Goal: Task Accomplishment & Management: Use online tool/utility

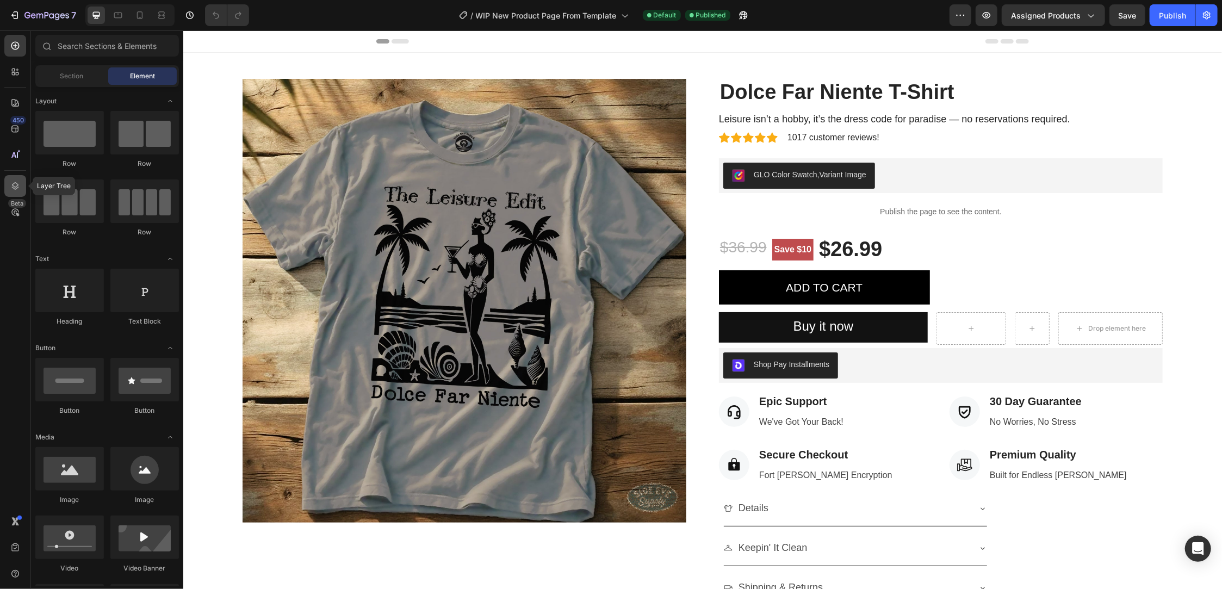
click at [14, 187] on icon at bounding box center [15, 186] width 7 height 8
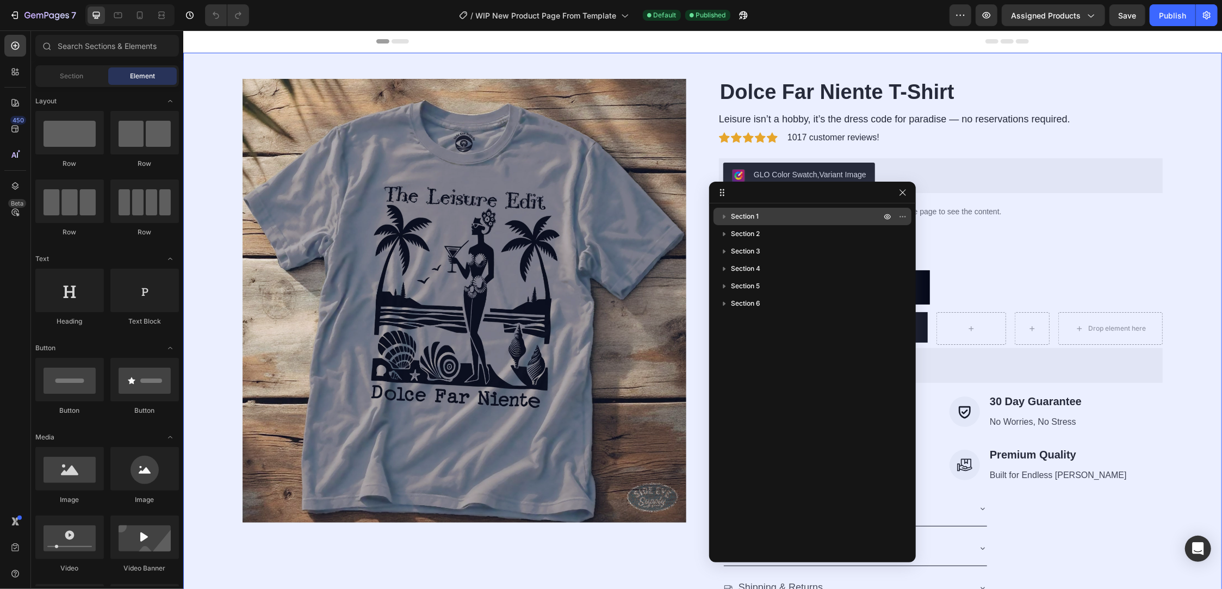
click at [721, 217] on icon "button" at bounding box center [724, 216] width 11 height 11
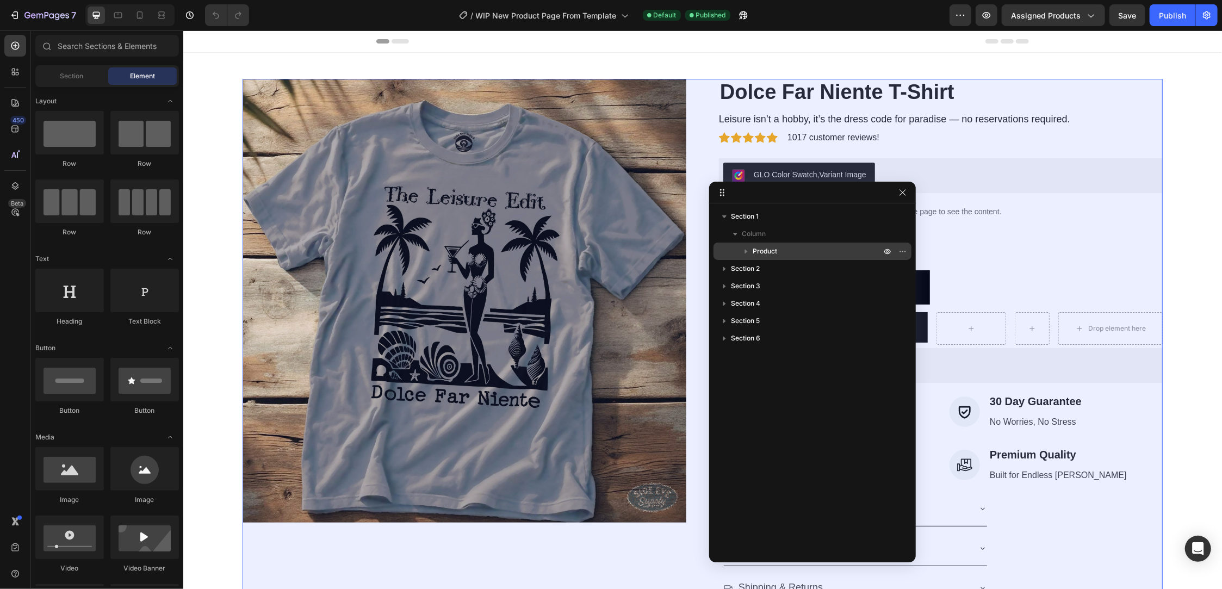
click at [746, 251] on icon "button" at bounding box center [746, 252] width 3 height 4
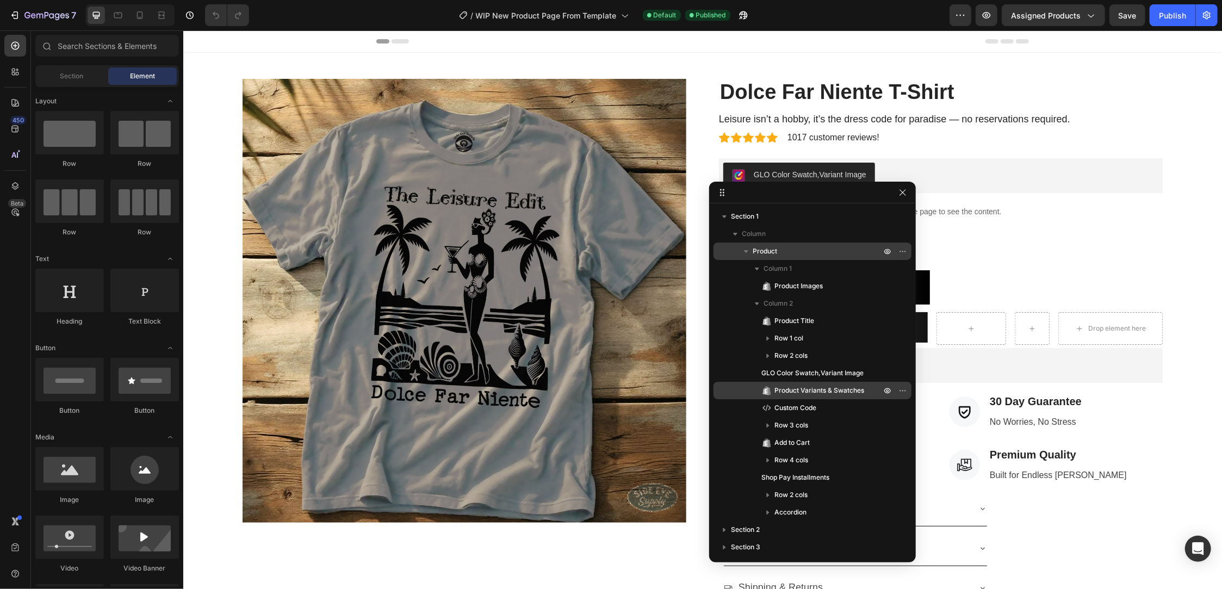
click at [869, 392] on p "Product Variants & Swatches" at bounding box center [815, 390] width 109 height 11
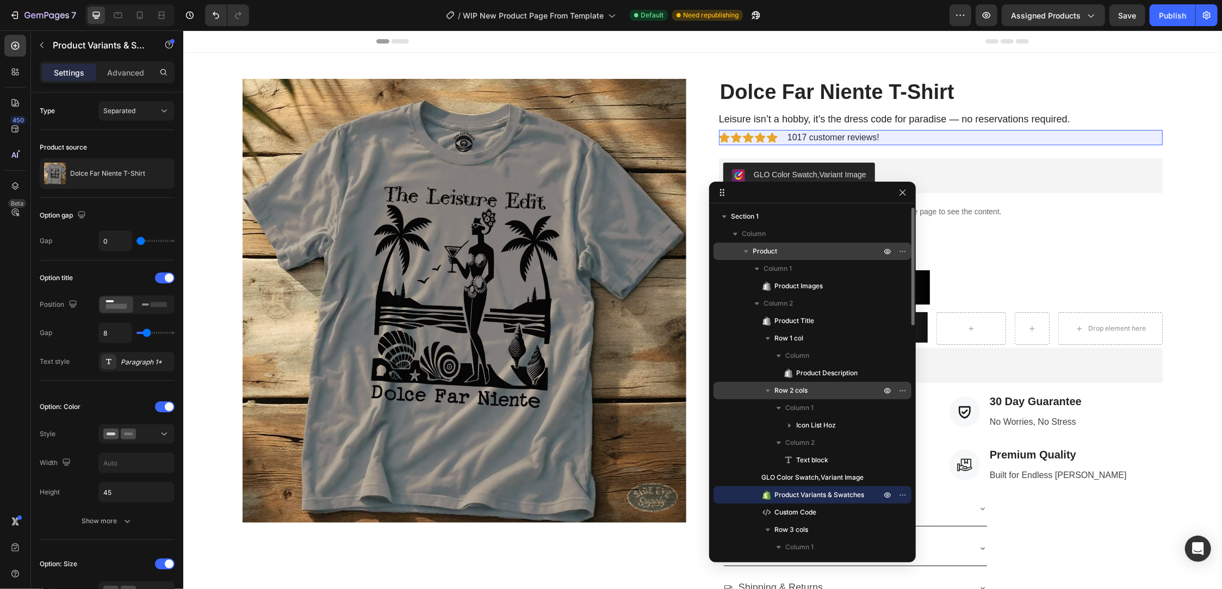
click at [803, 390] on span "Row 2 cols" at bounding box center [790, 390] width 33 height 11
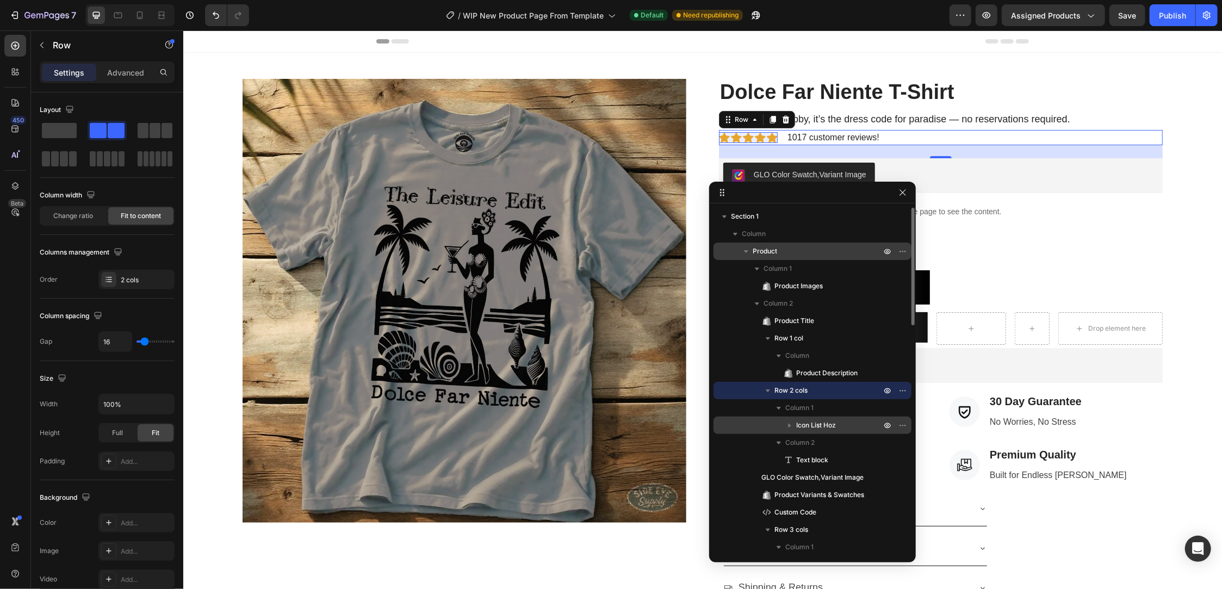
click at [816, 425] on span "Icon List Hoz" at bounding box center [816, 425] width 40 height 11
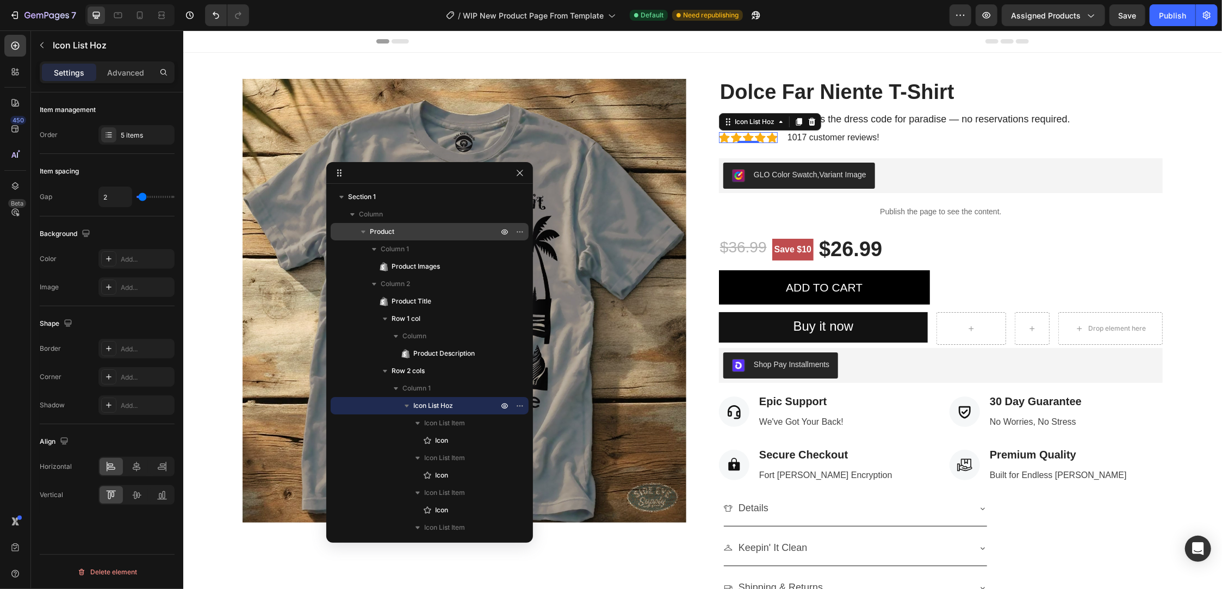
drag, startPoint x: 781, startPoint y: 193, endPoint x: 379, endPoint y: 171, distance: 403.0
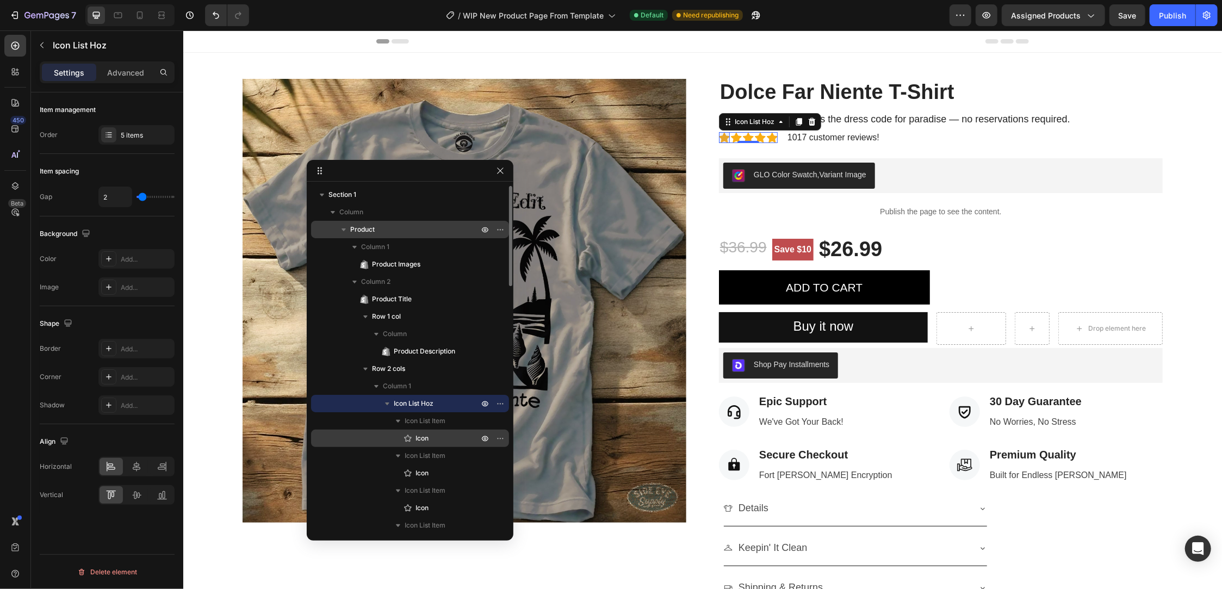
click at [443, 438] on p "Icon" at bounding box center [434, 438] width 65 height 11
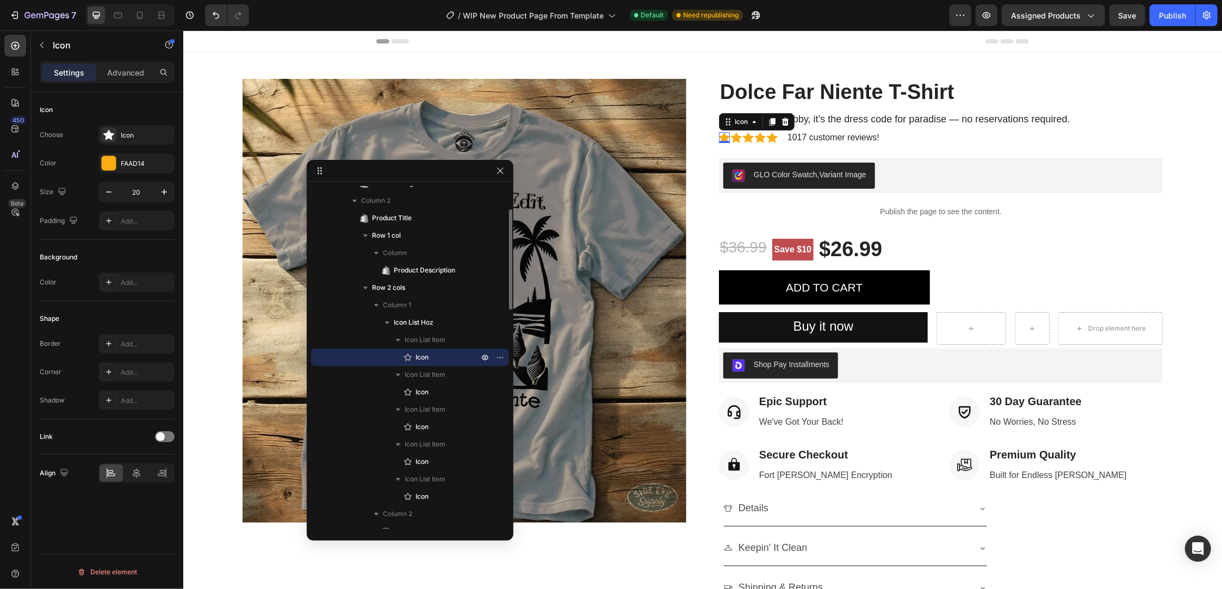
scroll to position [244, 0]
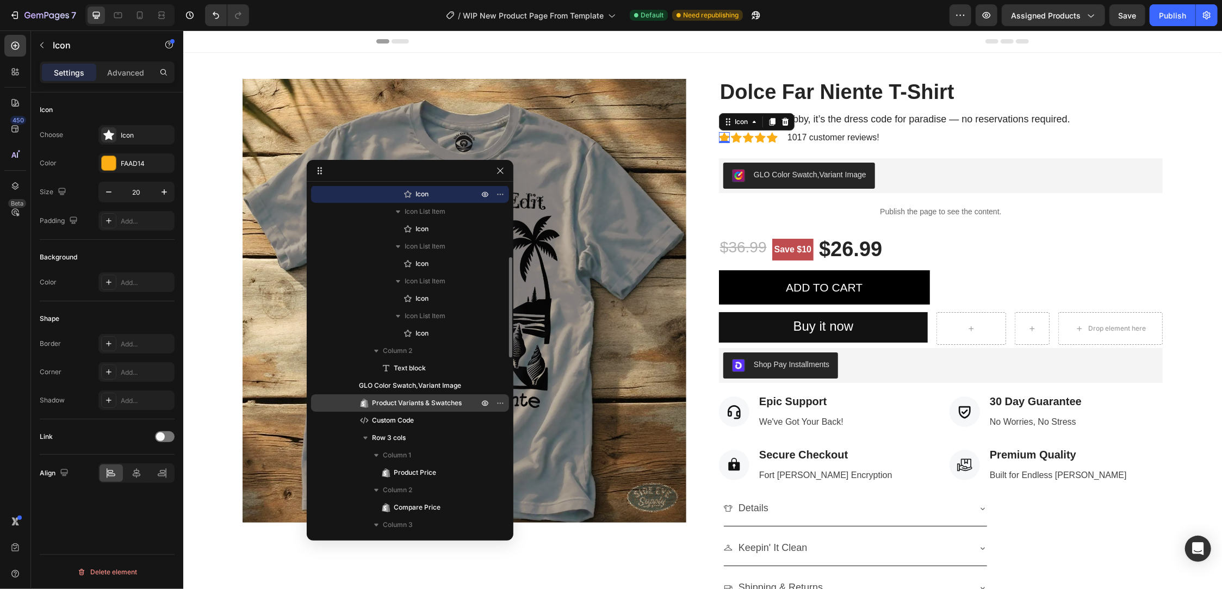
click at [438, 399] on span "Product Variants & Swatches" at bounding box center [417, 403] width 90 height 11
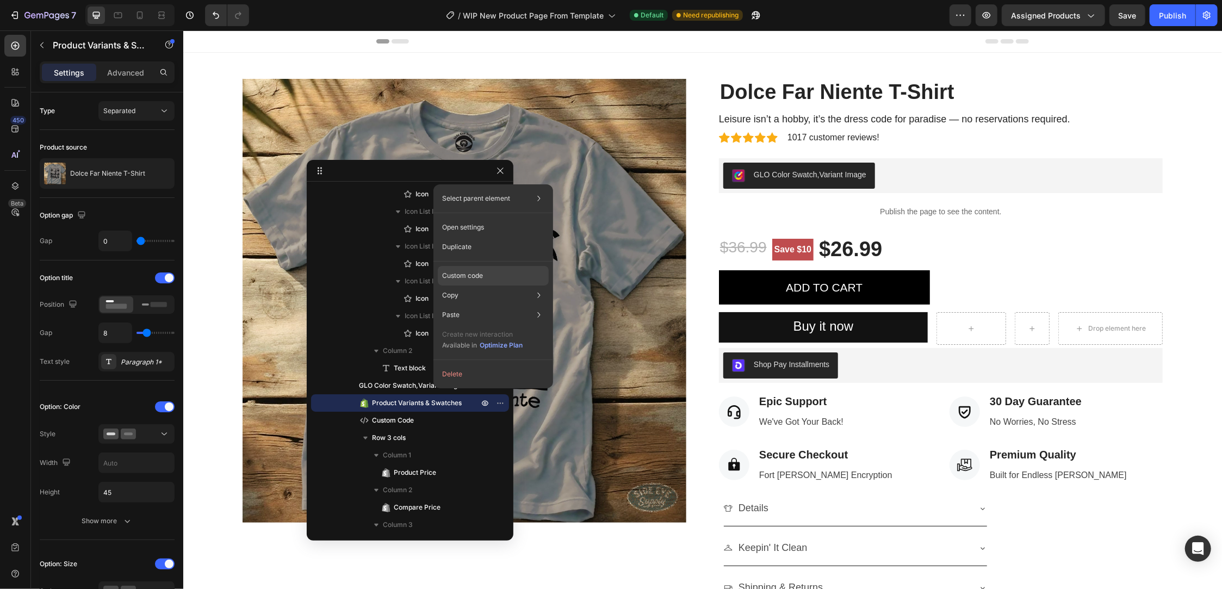
click at [481, 276] on p "Custom code" at bounding box center [462, 276] width 41 height 10
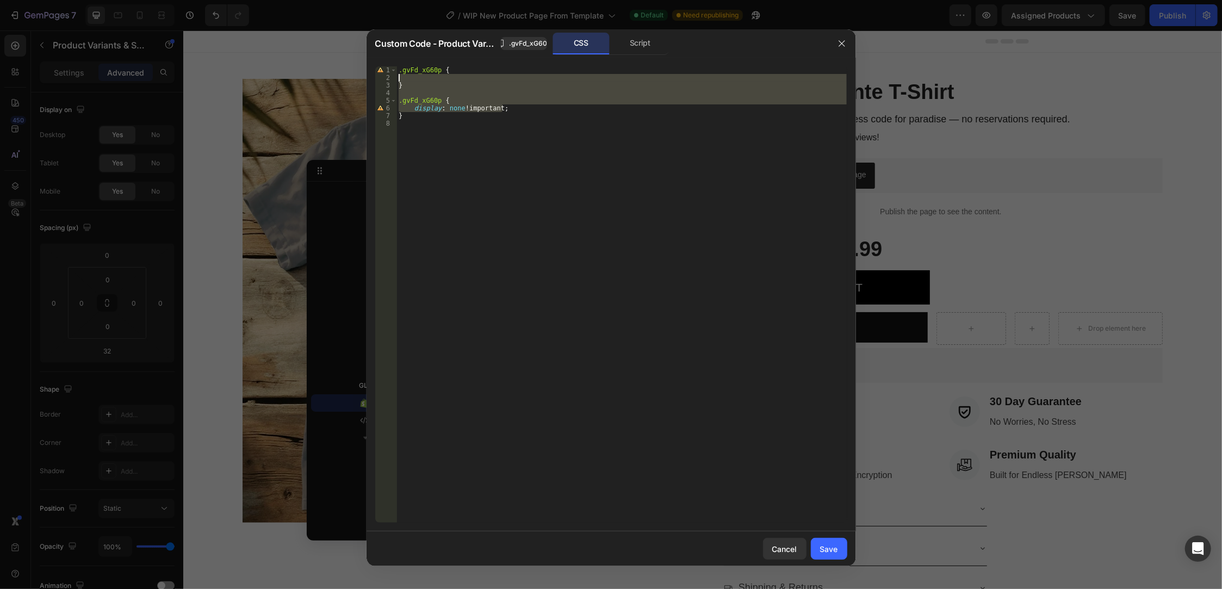
drag, startPoint x: 519, startPoint y: 109, endPoint x: 372, endPoint y: 72, distance: 151.4
click at [372, 72] on div "display: none !important; 1 2 3 4 5 6 7 8 .gvFd_xG60p { } .gvFd_xG60p { display…" at bounding box center [611, 295] width 489 height 474
type textarea ".gvFd_xG60p {"
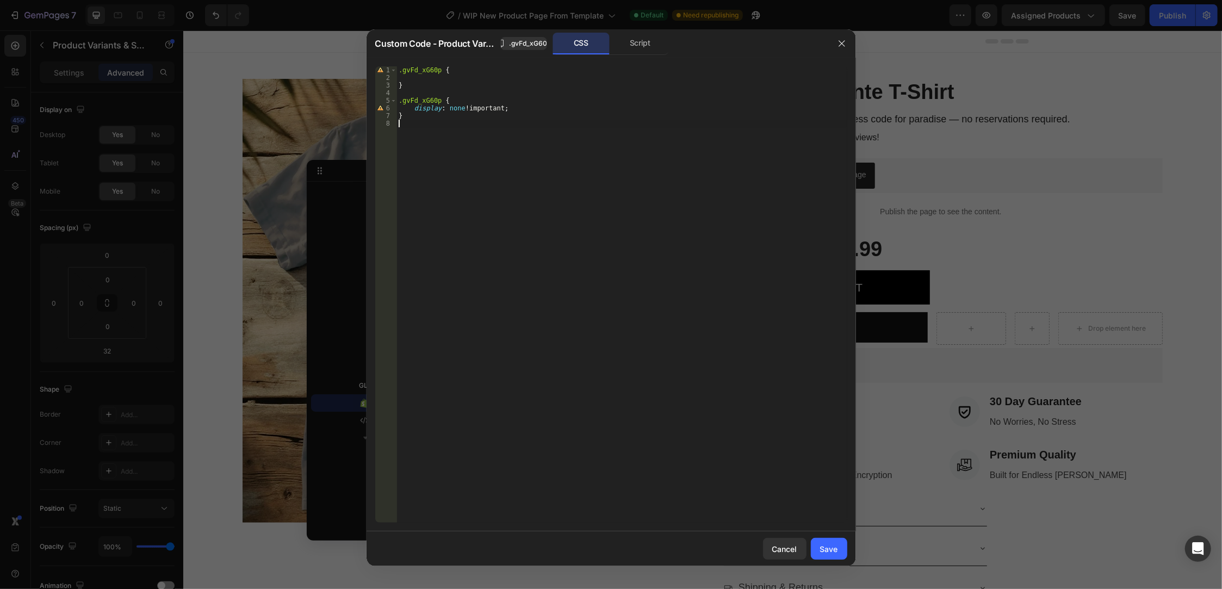
click at [462, 140] on div ".gvFd_xG60p { } .gvFd_xG60p { display : none !important ; }" at bounding box center [621, 302] width 450 height 472
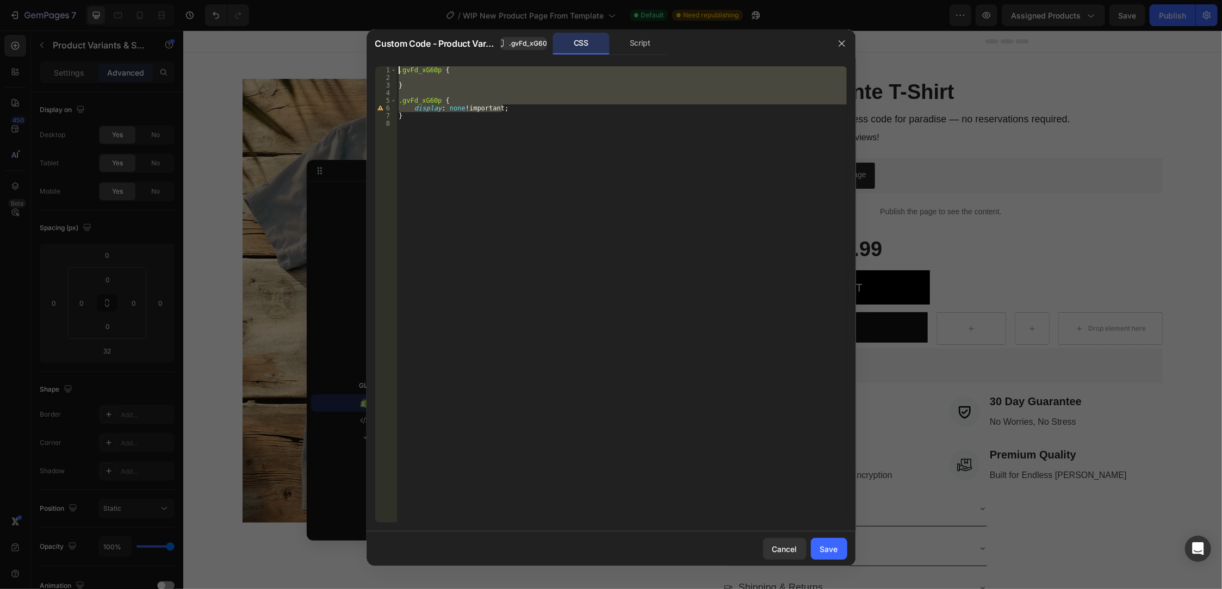
drag, startPoint x: 520, startPoint y: 109, endPoint x: 380, endPoint y: 60, distance: 148.3
click at [380, 60] on div "1 2 3 4 5 6 7 8 .gvFd_xG60p { } .gvFd_xG60p { display : none !important ; } ההה…" at bounding box center [611, 295] width 489 height 474
type textarea ".gvFd_xG60p {"
click at [528, 222] on div ".gvFd_xG60p { } .gvFd_xG60p { display : none !important ; }" at bounding box center [621, 302] width 450 height 472
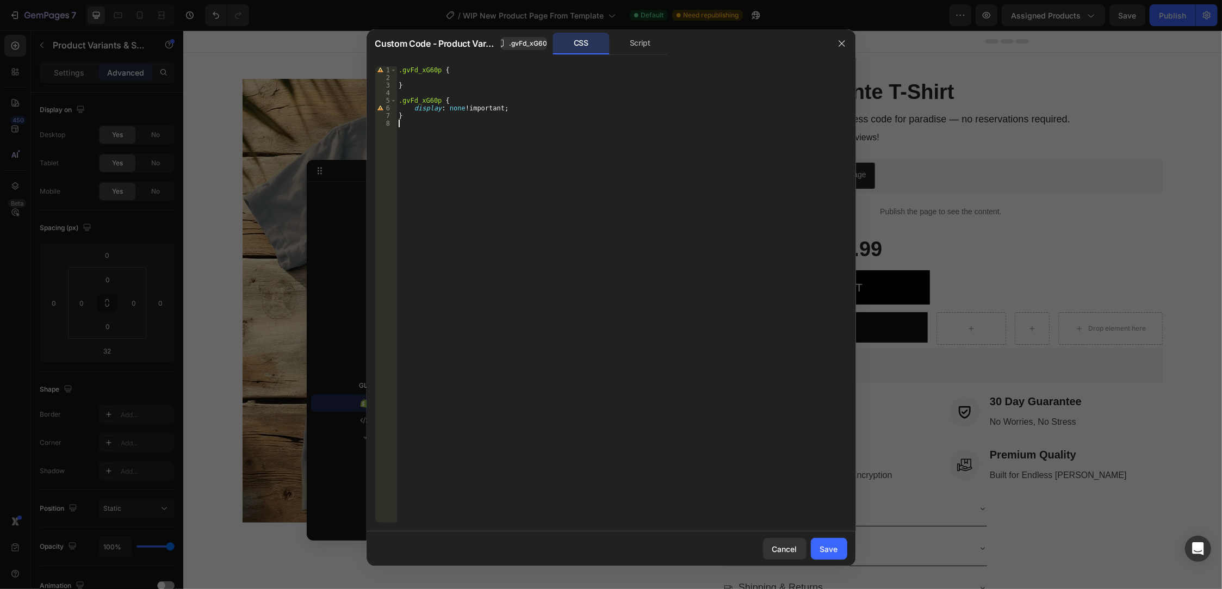
type textarea "}"
click at [819, 548] on button "Save" at bounding box center [829, 549] width 36 height 22
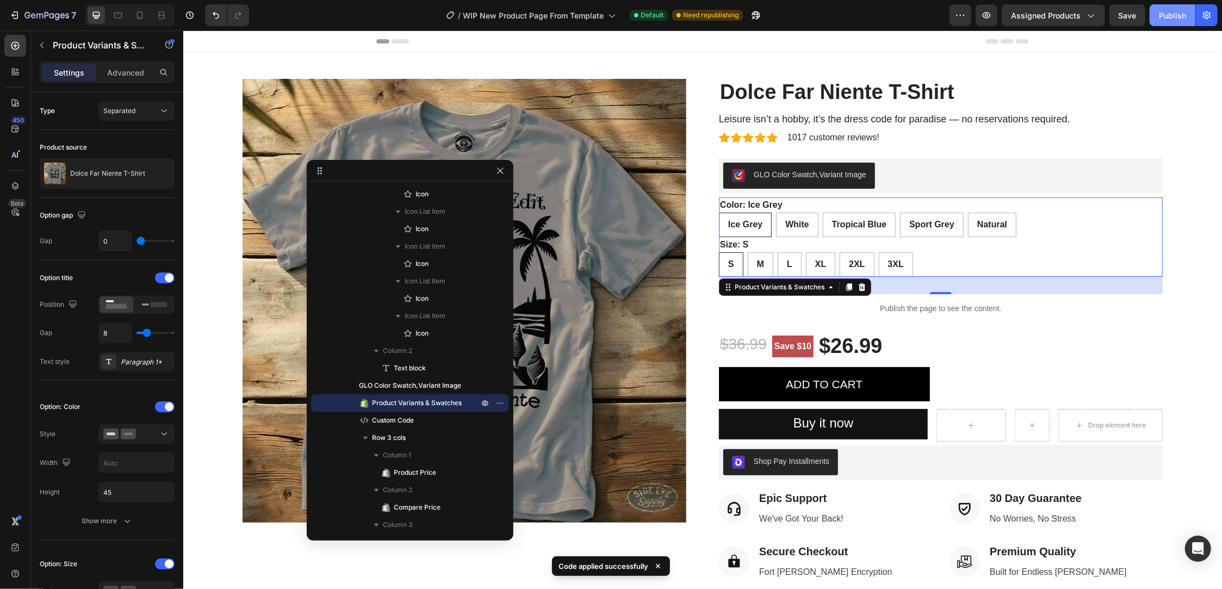
click at [1184, 20] on div "Publish" at bounding box center [1172, 15] width 27 height 11
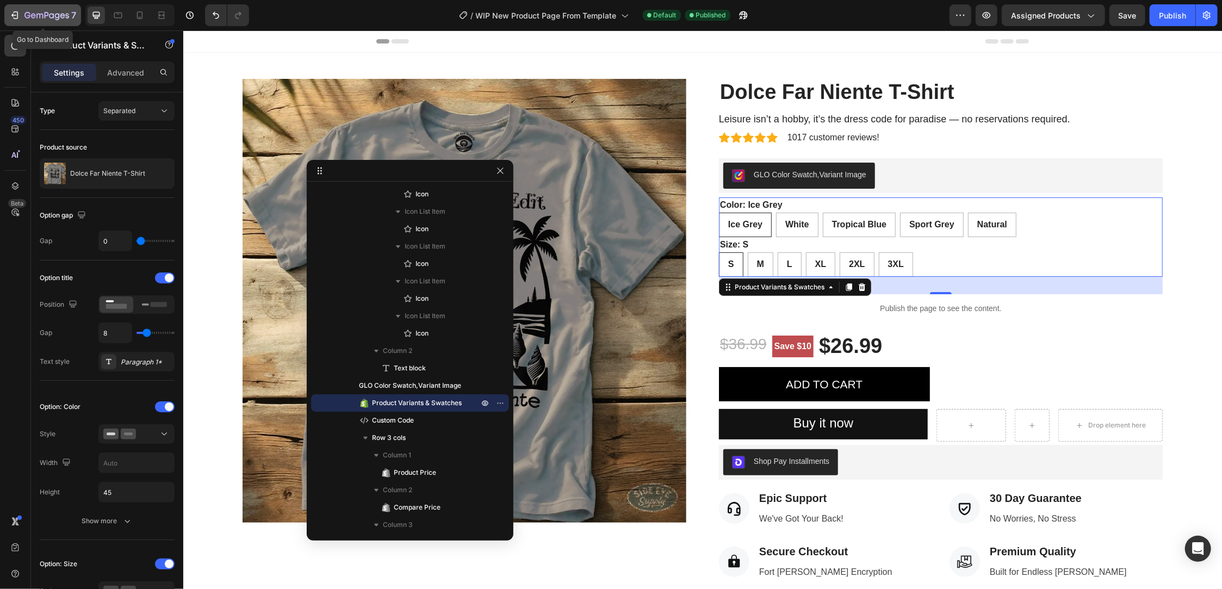
click at [26, 16] on icon "button" at bounding box center [27, 15] width 6 height 7
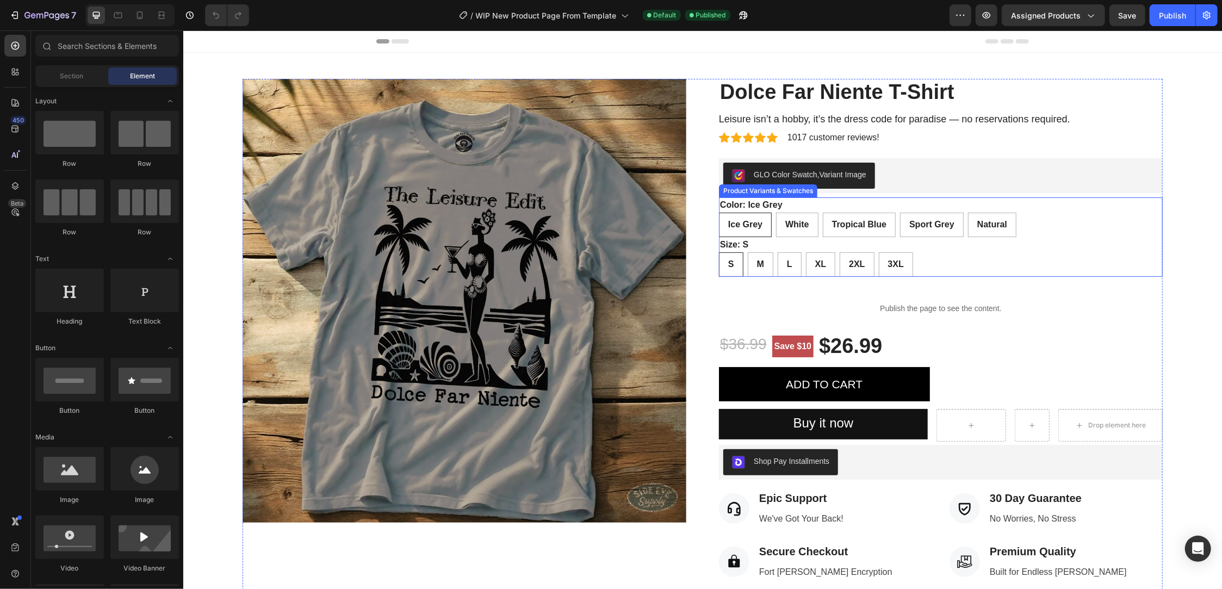
click at [724, 194] on div "Product Variants & Swatches" at bounding box center [767, 190] width 98 height 13
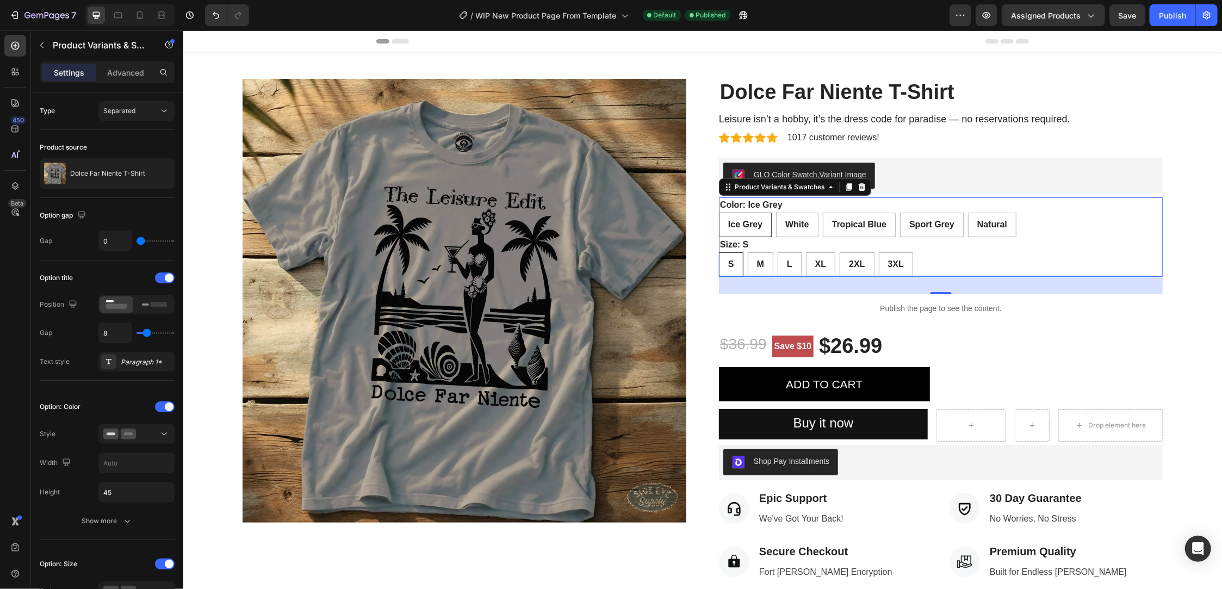
click at [727, 215] on div "Ice Grey" at bounding box center [745, 224] width 52 height 22
click at [718, 212] on input "Ice Grey Ice Grey Ice Grey" at bounding box center [718, 212] width 1 height 1
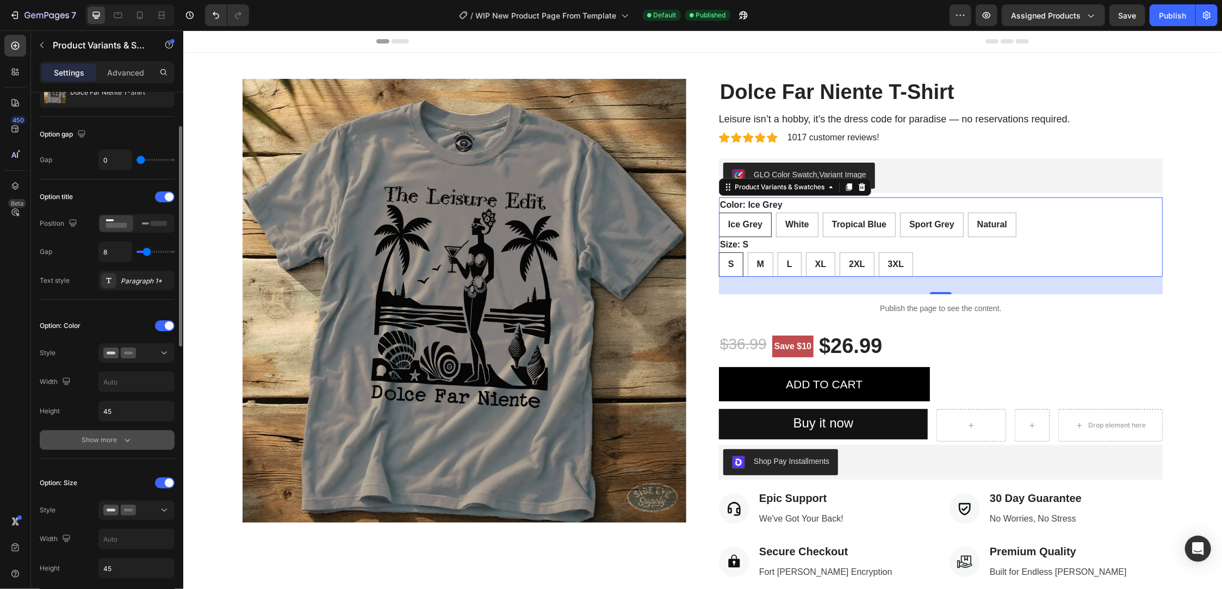
click at [132, 435] on button "Show more" at bounding box center [107, 440] width 135 height 20
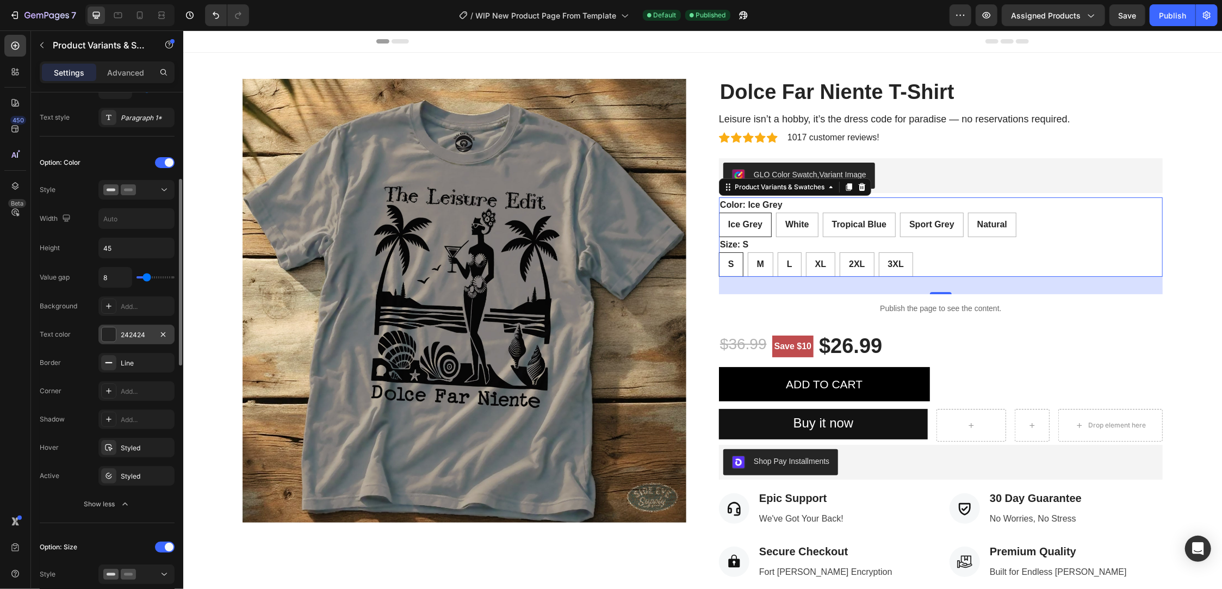
scroll to position [163, 0]
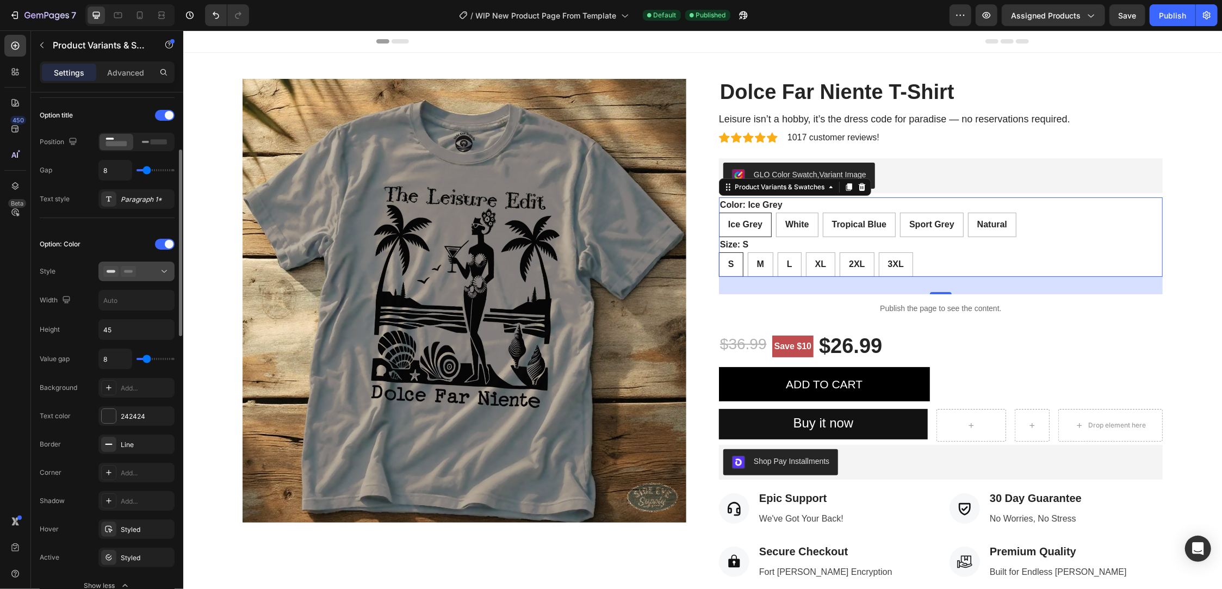
click at [165, 270] on icon at bounding box center [164, 271] width 11 height 11
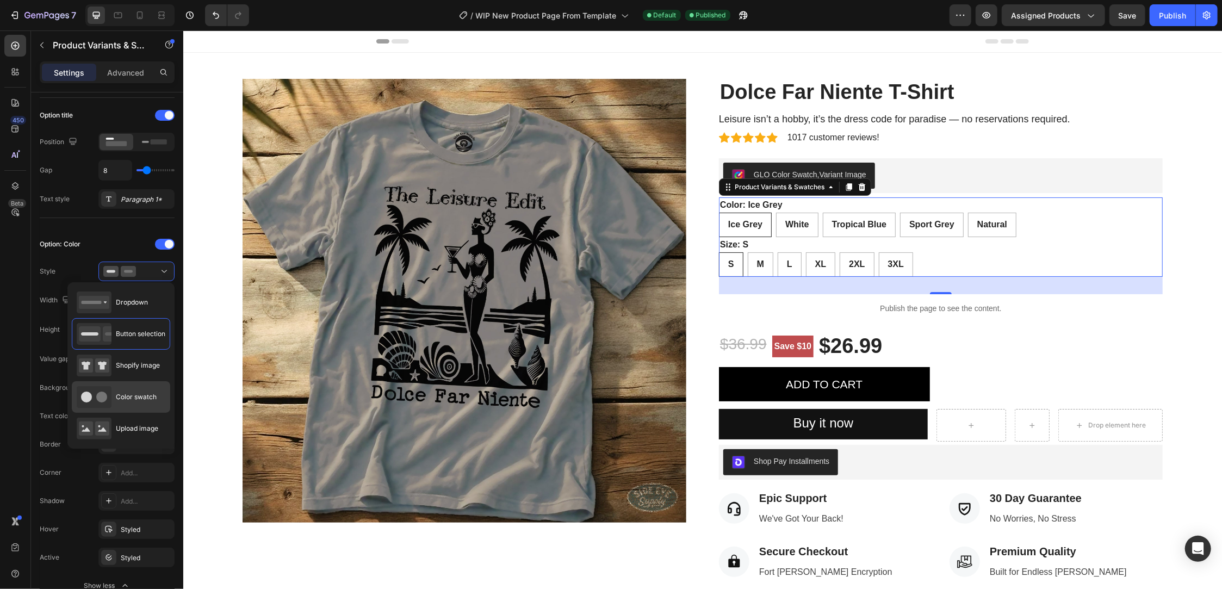
click at [137, 396] on span "Color swatch" at bounding box center [136, 397] width 41 height 10
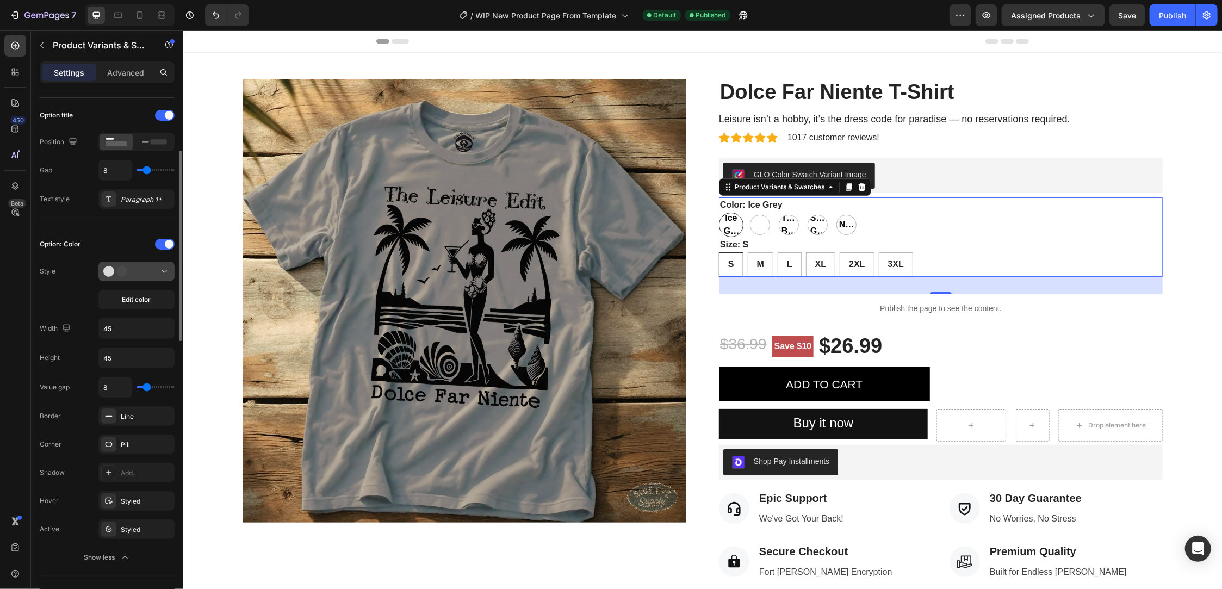
click at [166, 269] on icon at bounding box center [164, 271] width 11 height 11
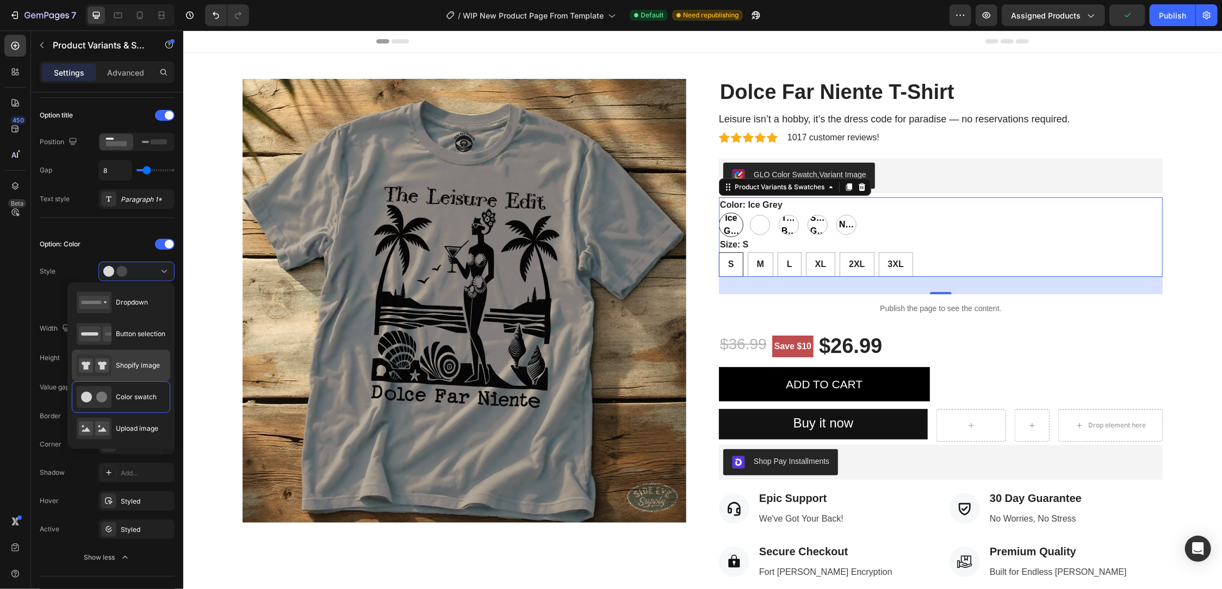
click at [148, 365] on span "Shopify image" at bounding box center [138, 366] width 44 height 10
type input "64"
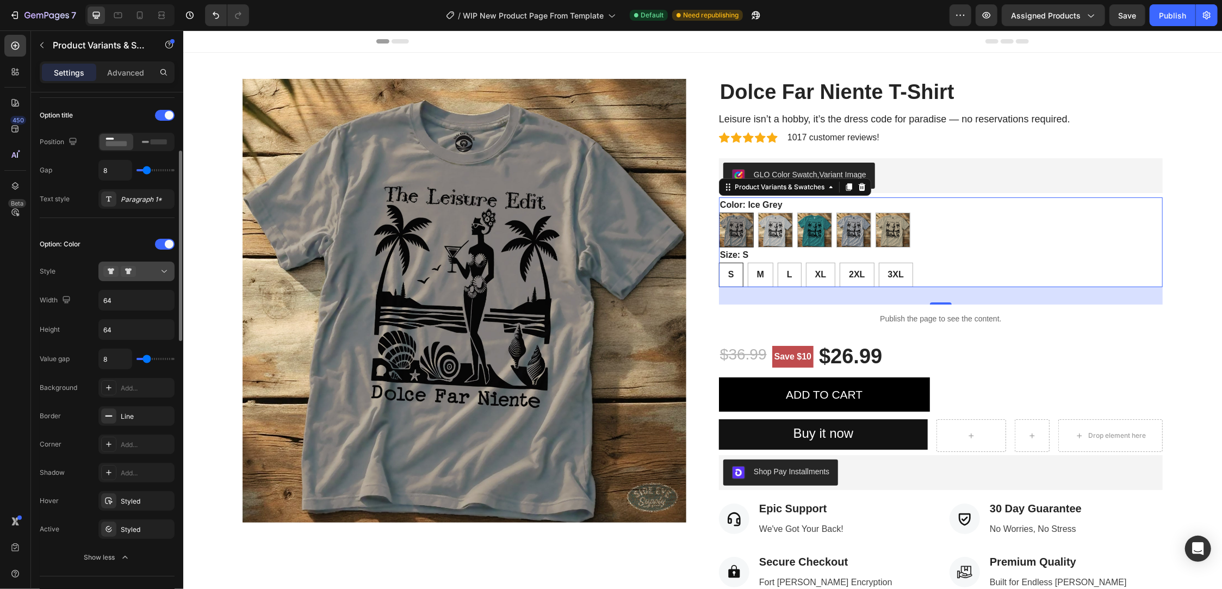
click at [160, 266] on icon at bounding box center [164, 271] width 11 height 11
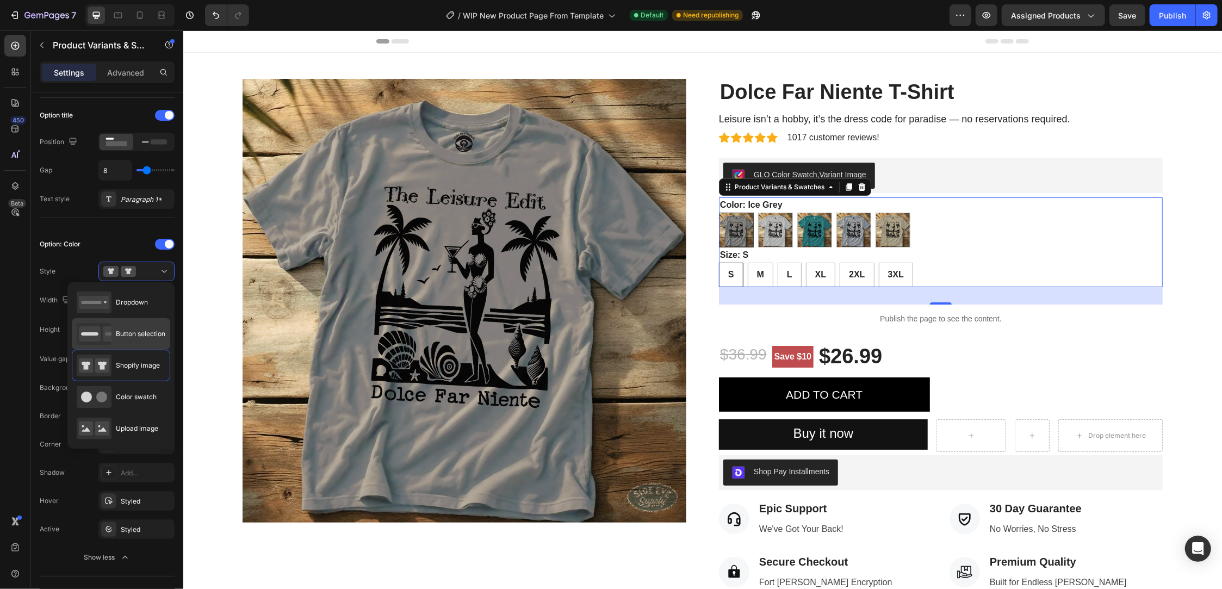
click at [137, 331] on span "Button selection" at bounding box center [140, 334] width 49 height 10
type input "45"
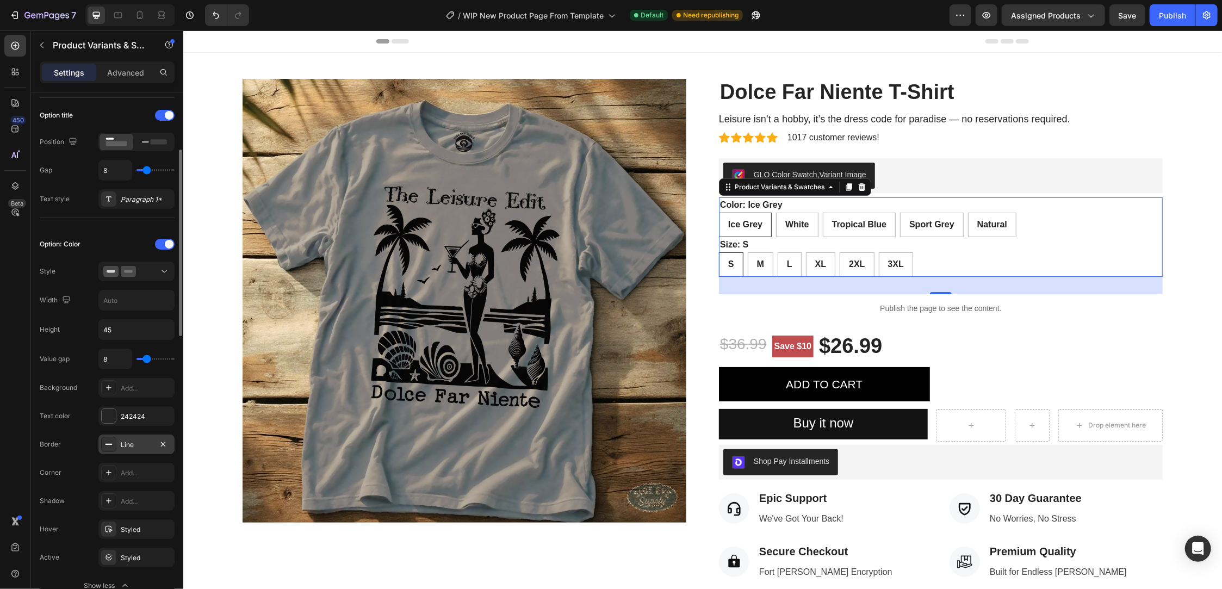
scroll to position [244, 0]
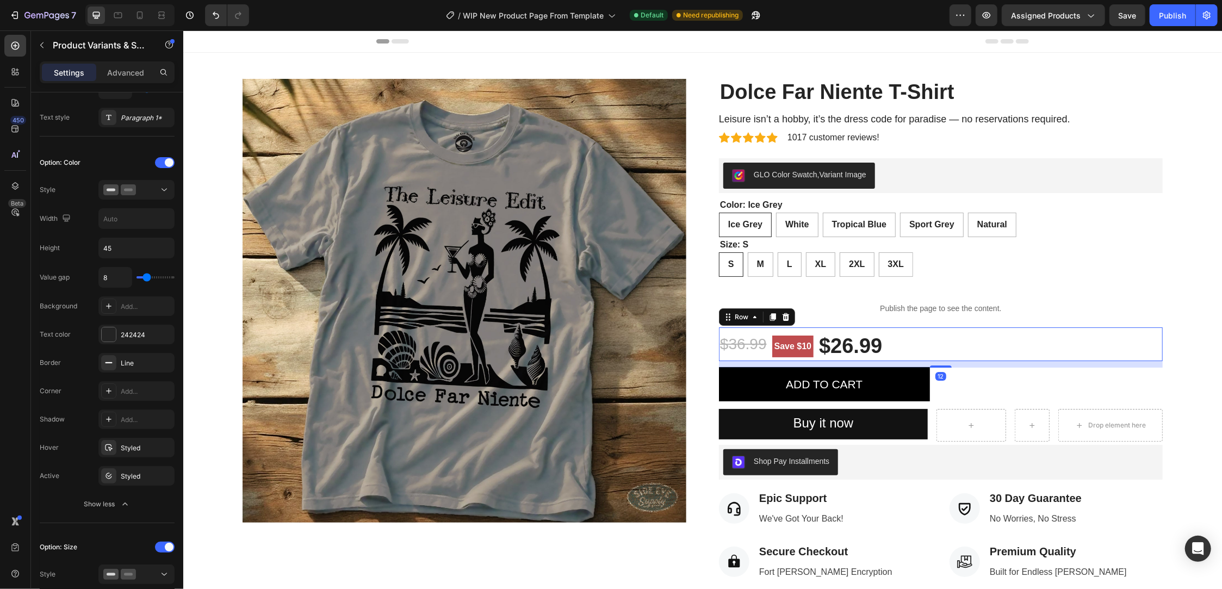
click at [1103, 343] on div "$26.99 Product Price Product Price $36.99 Compare Price Compare Price Save $10 …" at bounding box center [940, 344] width 444 height 34
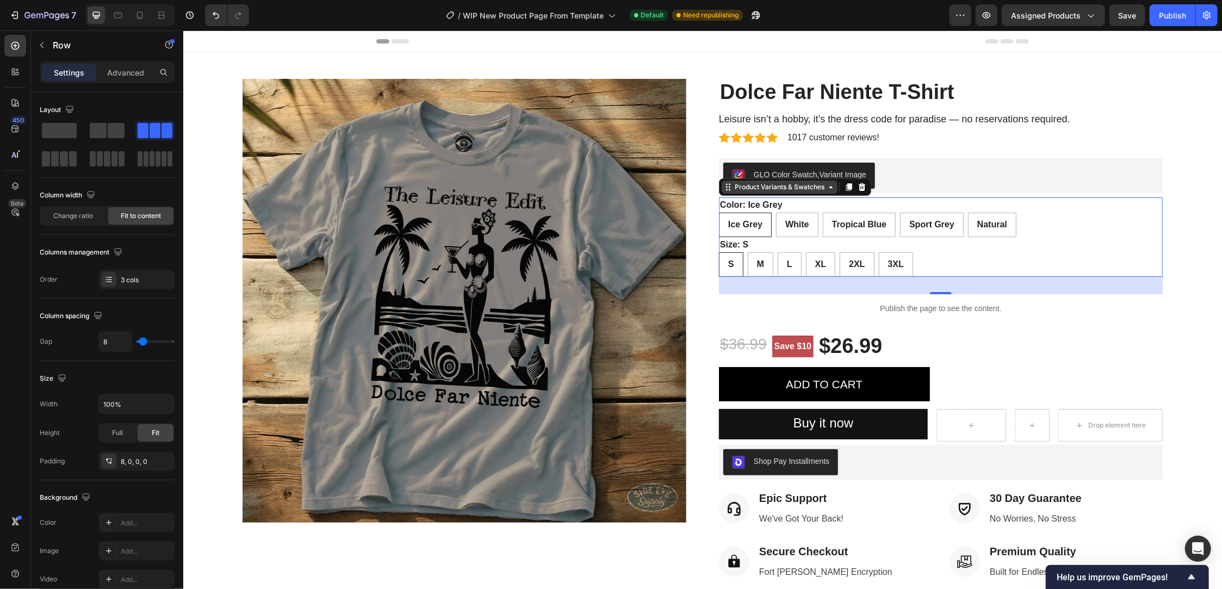
click at [718, 193] on div "Product Variants & Swatches" at bounding box center [794, 186] width 152 height 17
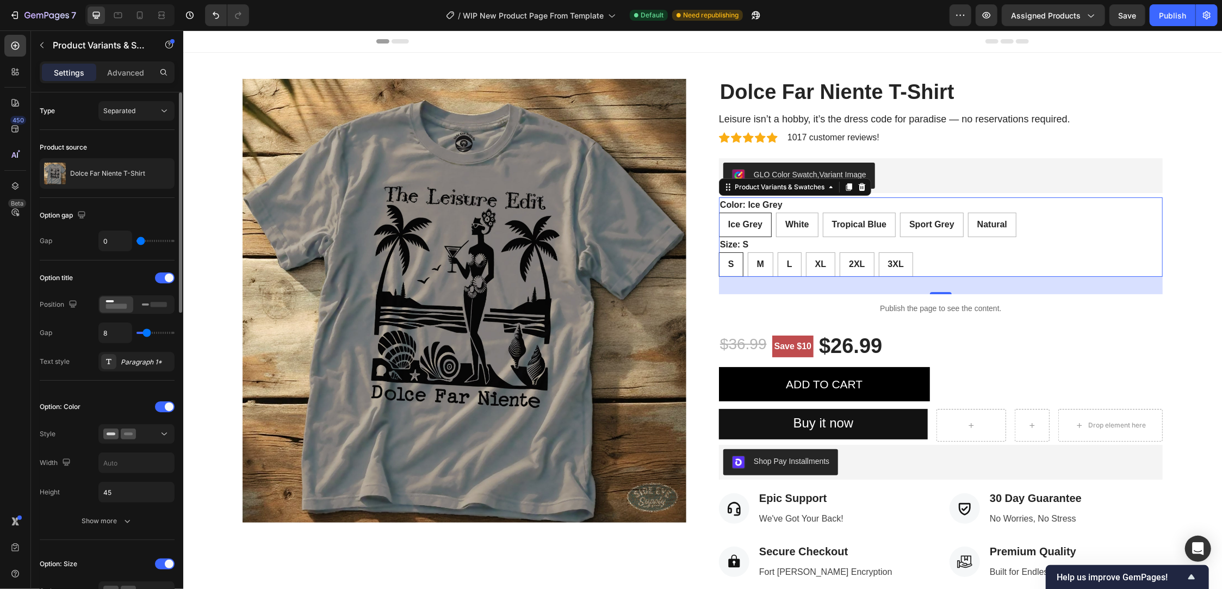
scroll to position [81, 0]
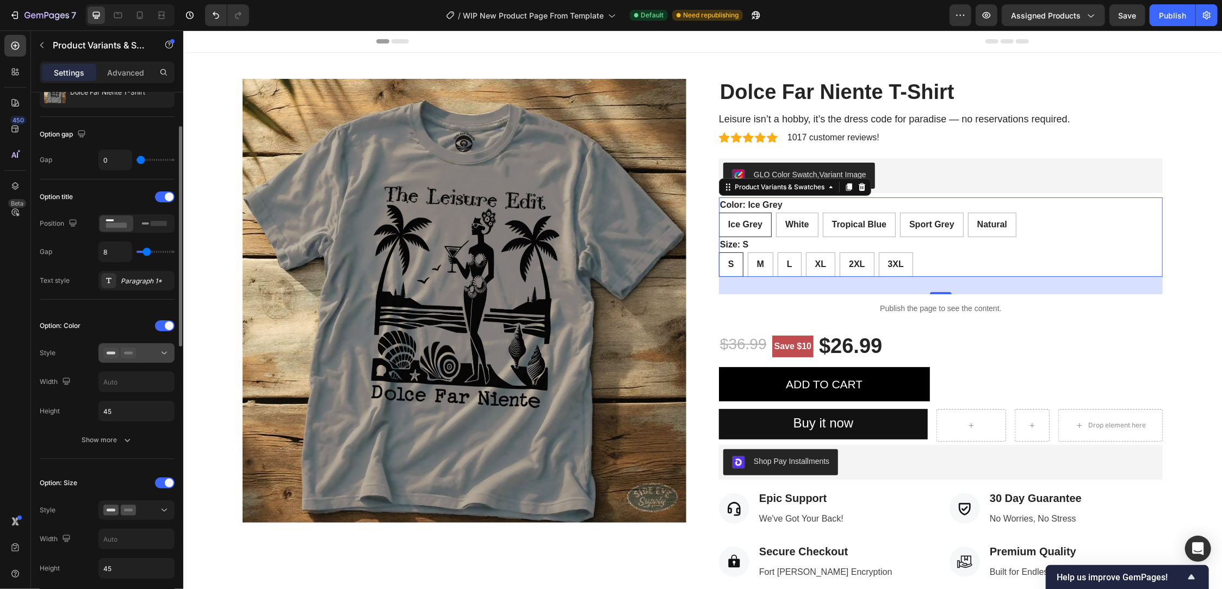
click at [153, 352] on div at bounding box center [136, 353] width 66 height 11
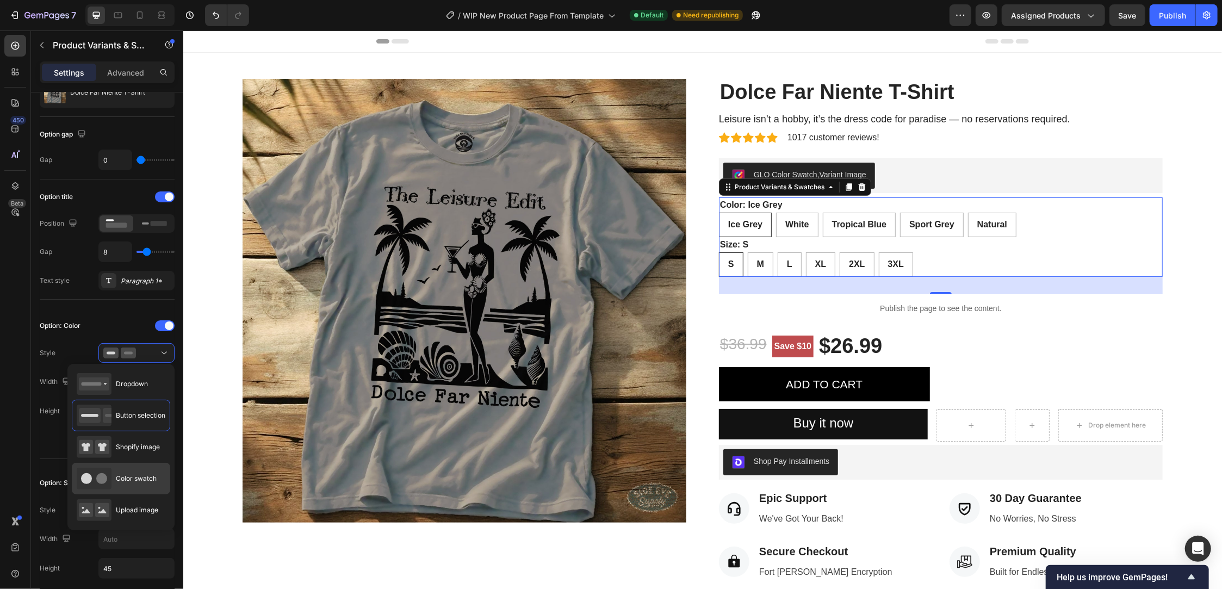
click at [147, 483] on div "Color swatch" at bounding box center [117, 479] width 80 height 22
type input "45"
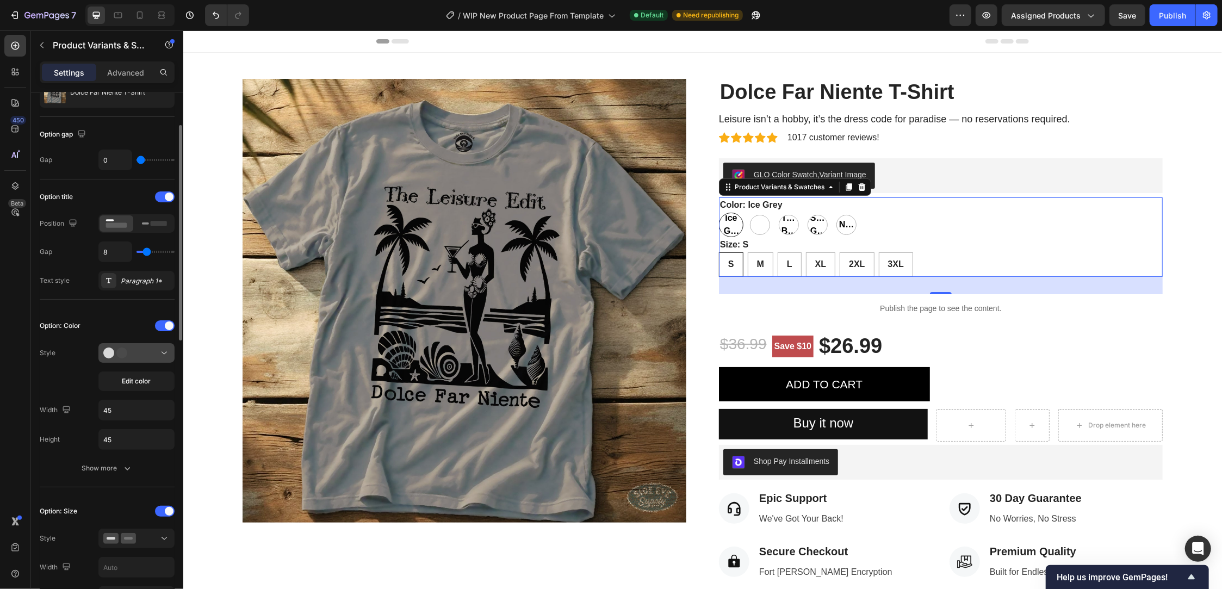
click at [172, 346] on button at bounding box center [136, 353] width 76 height 20
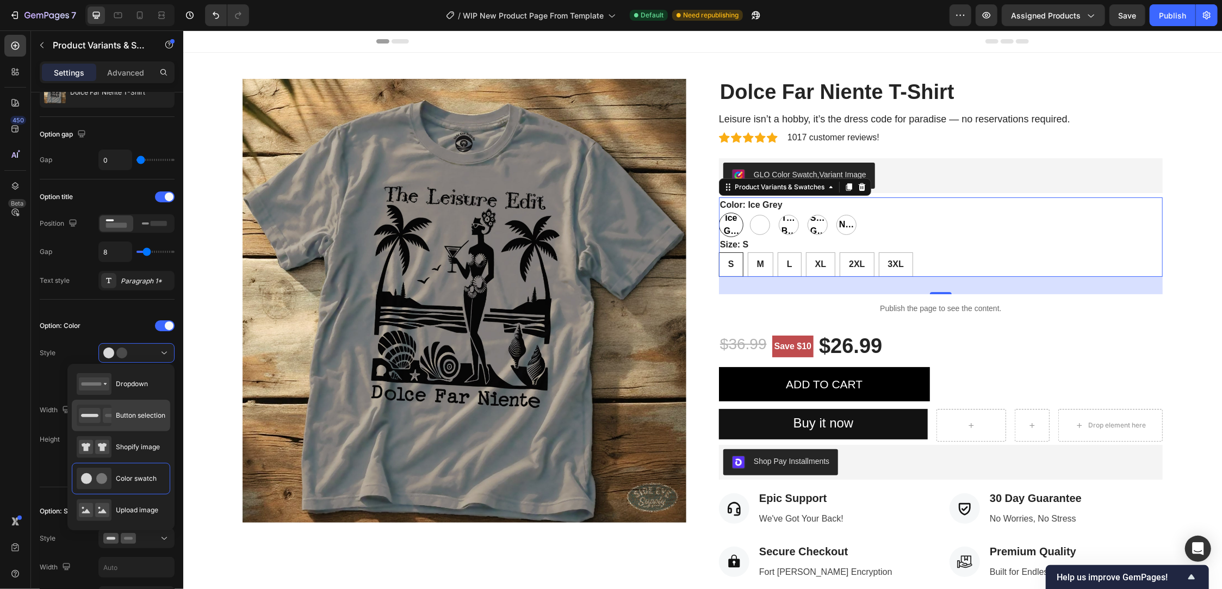
click at [157, 402] on div "Button selection" at bounding box center [121, 416] width 98 height 32
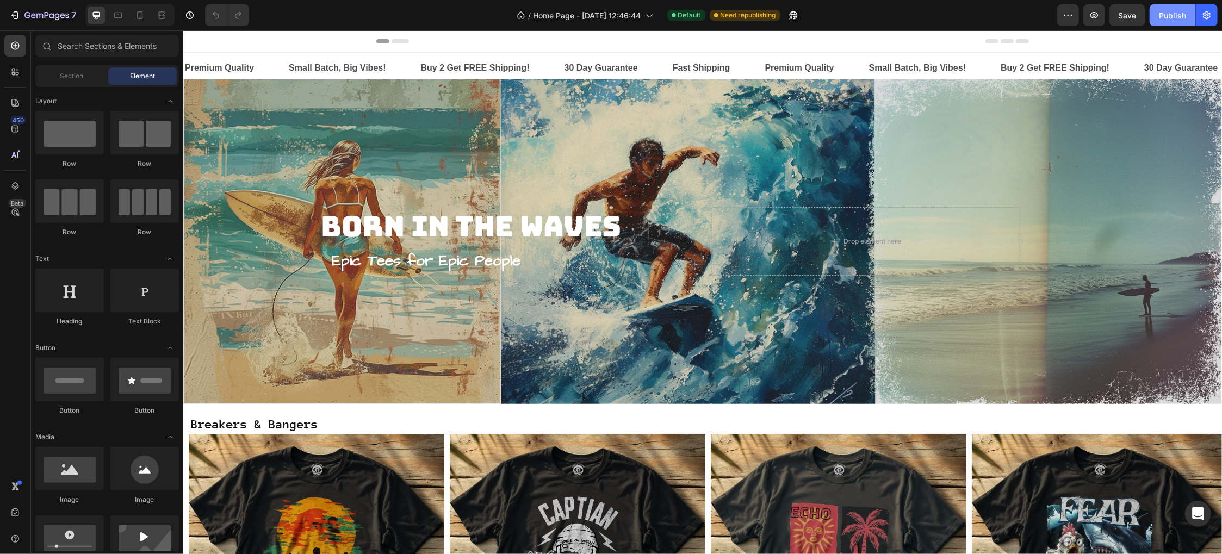
click at [1183, 22] on button "Publish" at bounding box center [1173, 15] width 46 height 22
drag, startPoint x: 1175, startPoint y: 18, endPoint x: 989, endPoint y: 12, distance: 185.5
click at [990, 12] on div "7 Version history / Home Page - Sep 6, 12:46:44 Default Published Preview Save …" at bounding box center [611, 15] width 1222 height 31
click at [36, 13] on icon "button" at bounding box center [46, 15] width 45 height 9
click at [1094, 16] on icon "button" at bounding box center [1094, 15] width 3 height 3
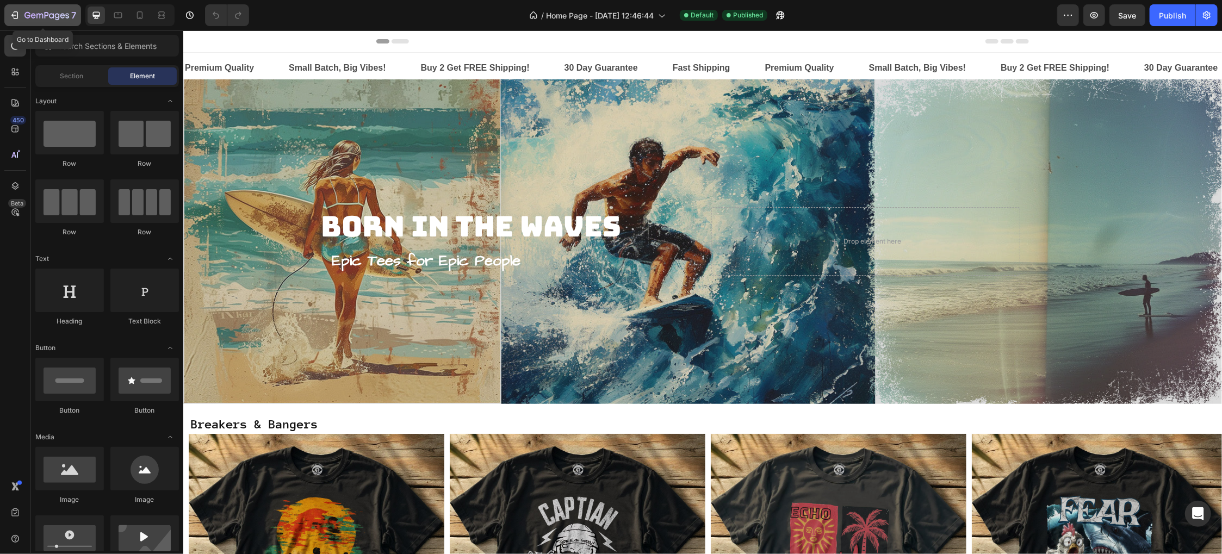
click at [46, 15] on icon "button" at bounding box center [46, 15] width 45 height 9
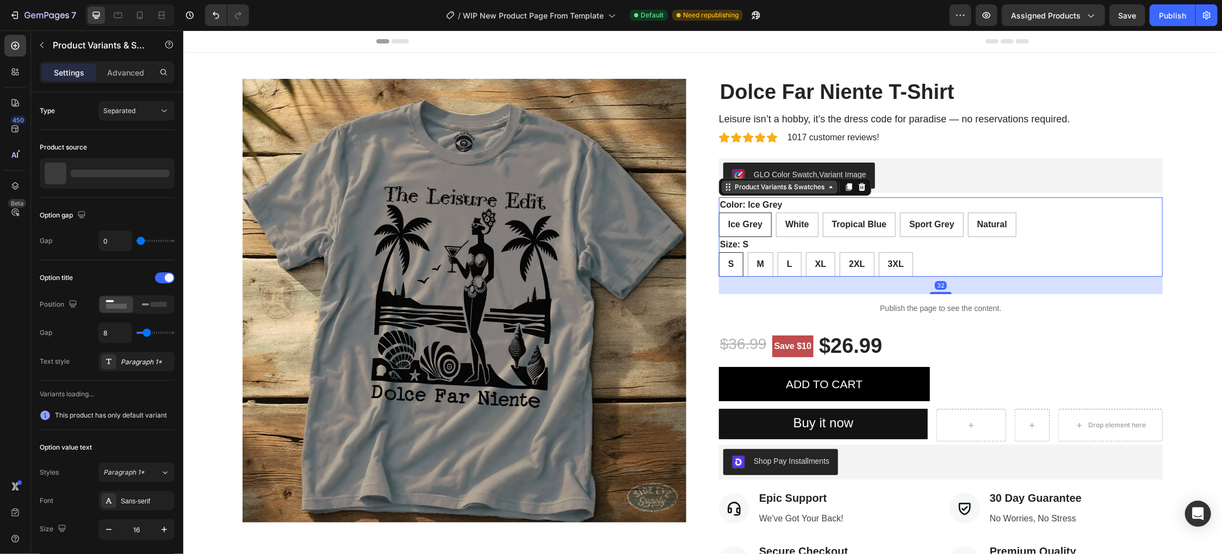
click at [723, 195] on div "Dolce Far Niente T-Shirt Product Title Leisure isn’t a hobby, it’s the dress co…" at bounding box center [940, 392] width 444 height 628
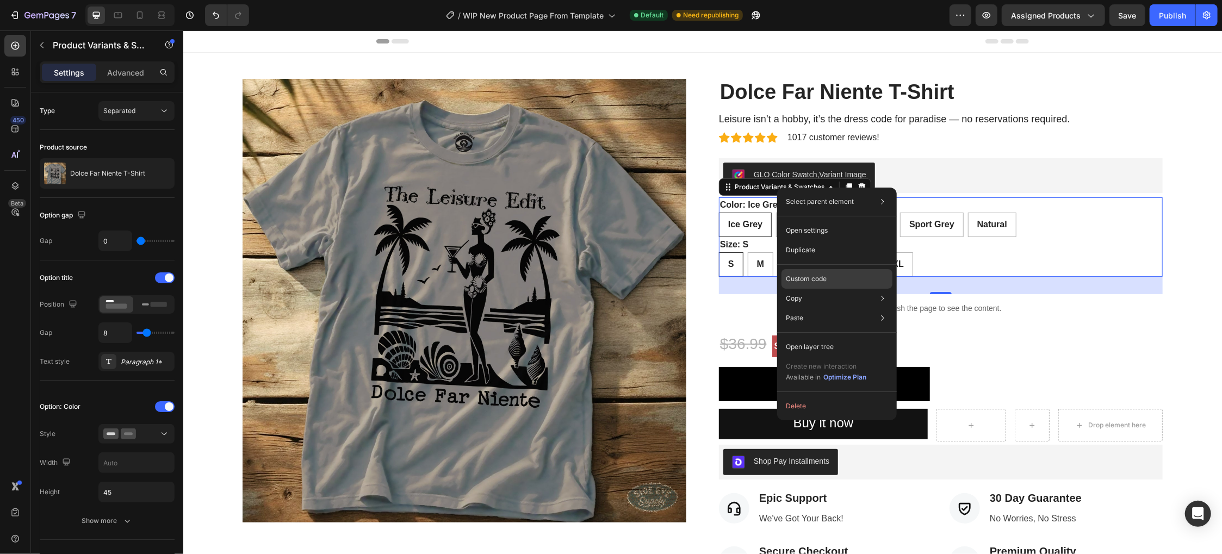
click at [837, 272] on div "Custom code" at bounding box center [836, 279] width 111 height 20
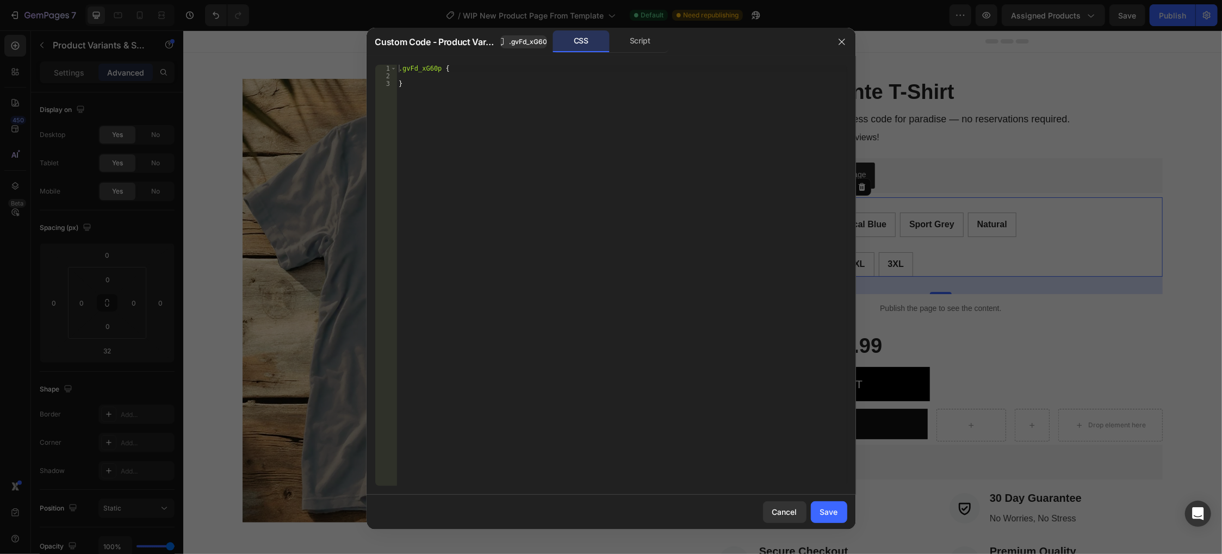
click at [569, 439] on div ".gvFd_xG60p { }" at bounding box center [621, 283] width 450 height 437
type textarea "}"
paste textarea "display: none !important;"
type textarea "display: none !important;"
click at [830, 506] on div "Save" at bounding box center [829, 511] width 18 height 11
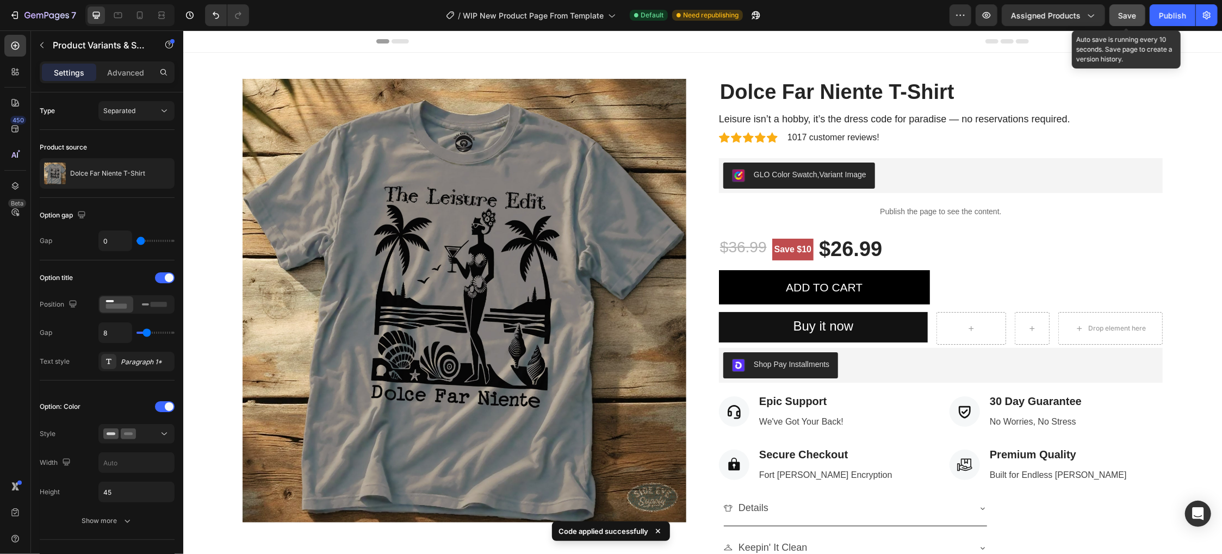
click at [1127, 19] on span "Save" at bounding box center [1128, 15] width 18 height 9
click at [959, 16] on icon "button" at bounding box center [960, 15] width 11 height 11
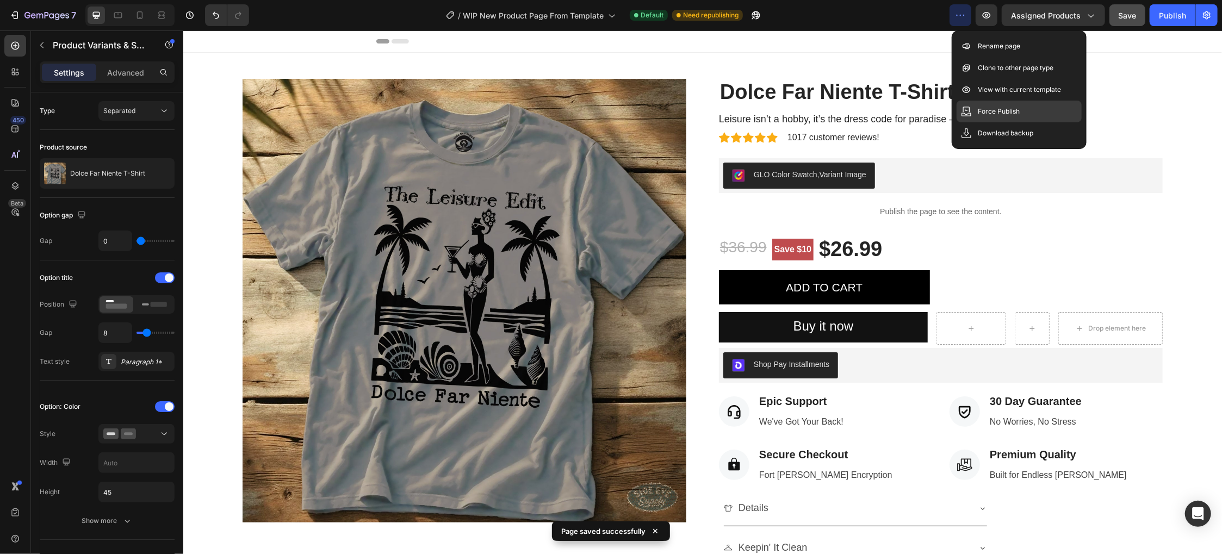
click at [1022, 106] on div "Force Publish" at bounding box center [1019, 112] width 125 height 22
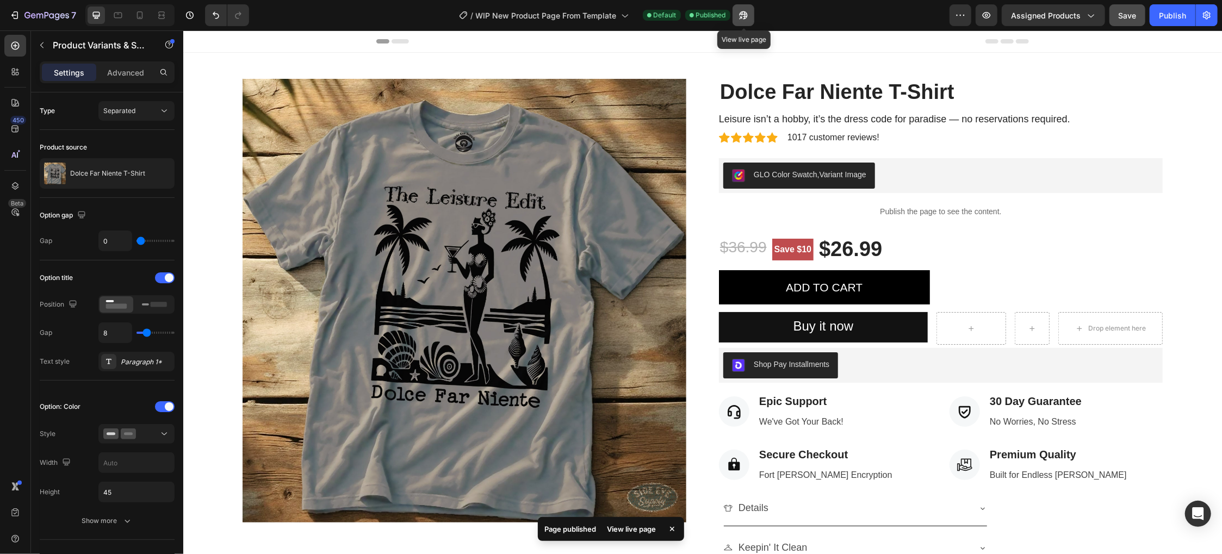
click at [749, 16] on button "button" at bounding box center [744, 15] width 22 height 22
click at [750, 16] on button "button" at bounding box center [744, 15] width 22 height 22
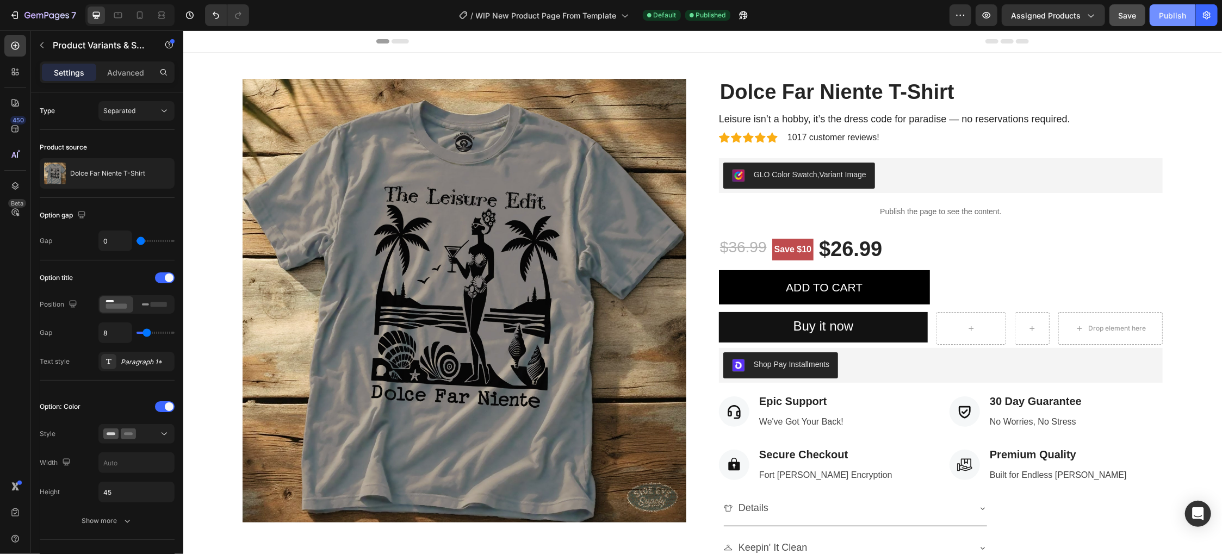
click at [1168, 21] on button "Publish" at bounding box center [1173, 15] width 46 height 22
click at [961, 17] on icon "button" at bounding box center [960, 15] width 11 height 11
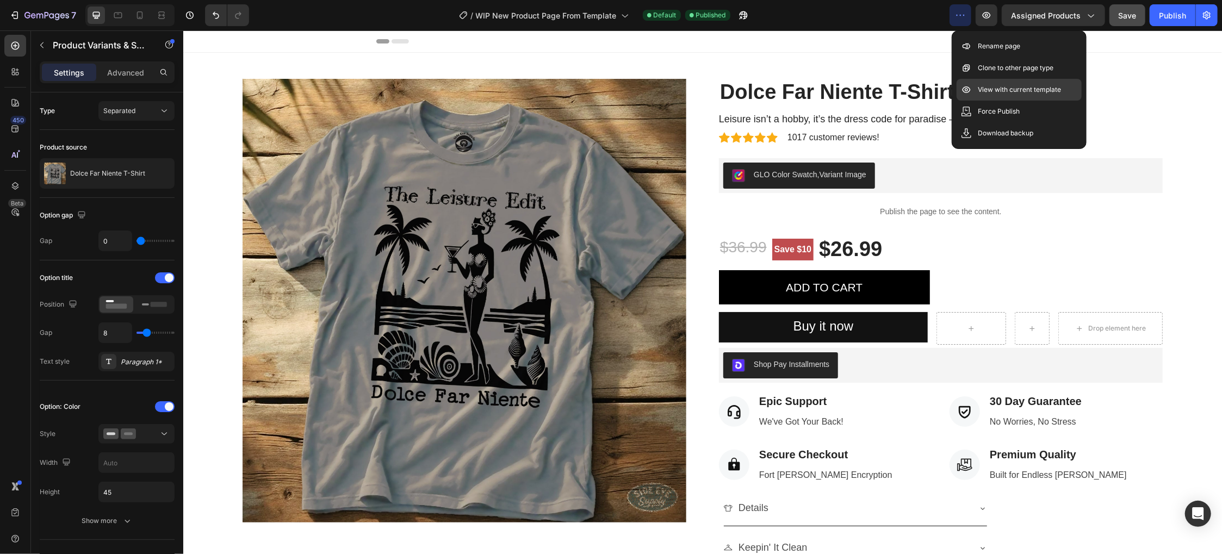
click at [1022, 91] on p "View with current template" at bounding box center [1019, 89] width 83 height 11
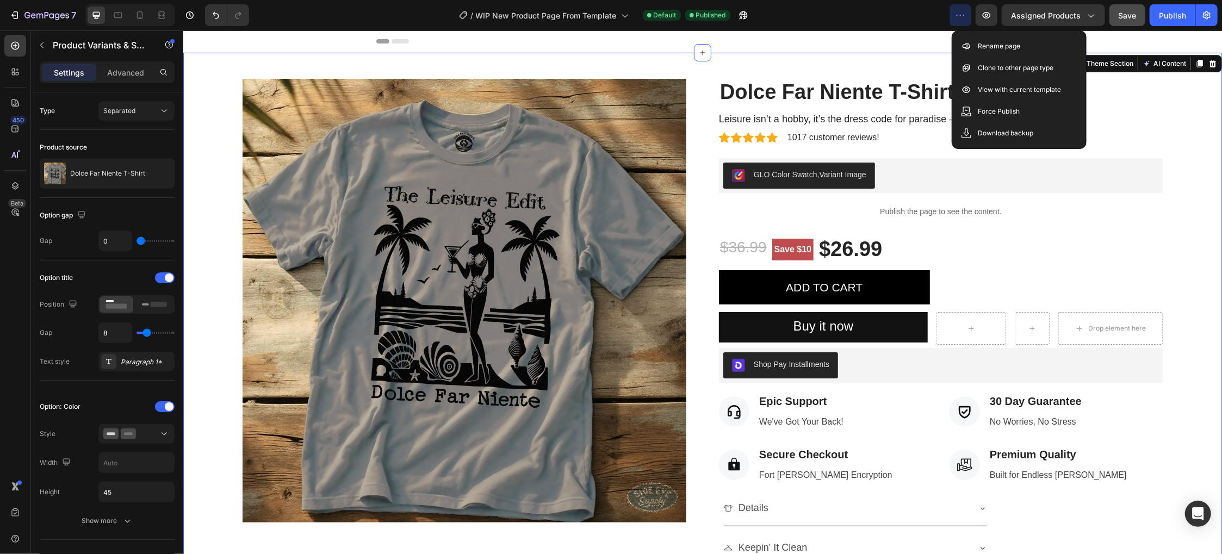
click at [1196, 153] on div "Product Images Dolce Far Niente T-Shirt Product Title Leisure isn’t a hobby, it…" at bounding box center [702, 343] width 1022 height 531
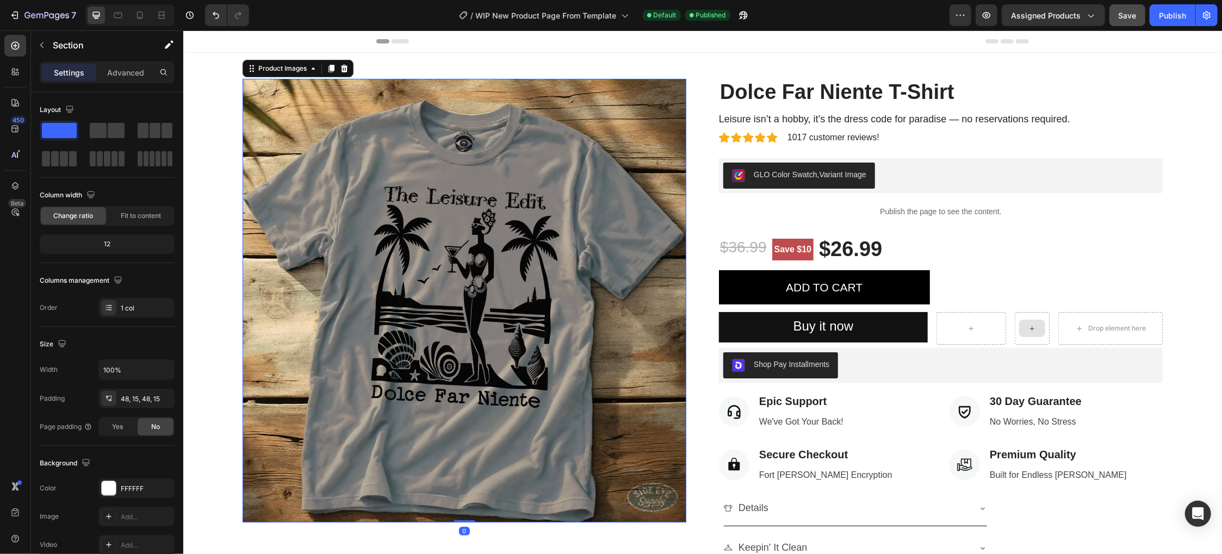
click at [423, 299] on img at bounding box center [464, 300] width 444 height 444
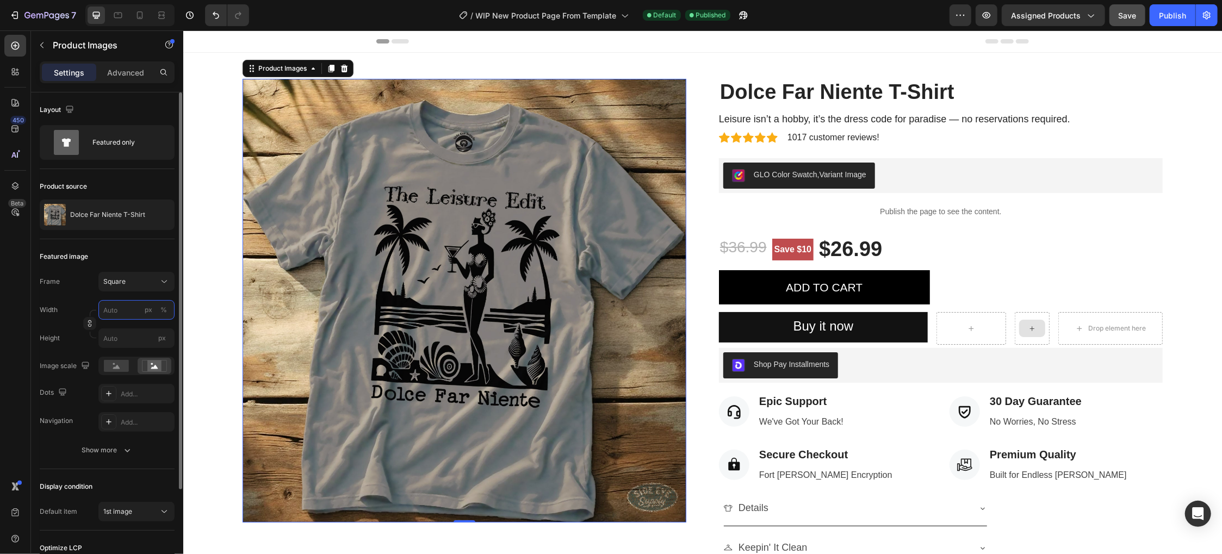
click at [123, 309] on input "px %" at bounding box center [136, 310] width 76 height 20
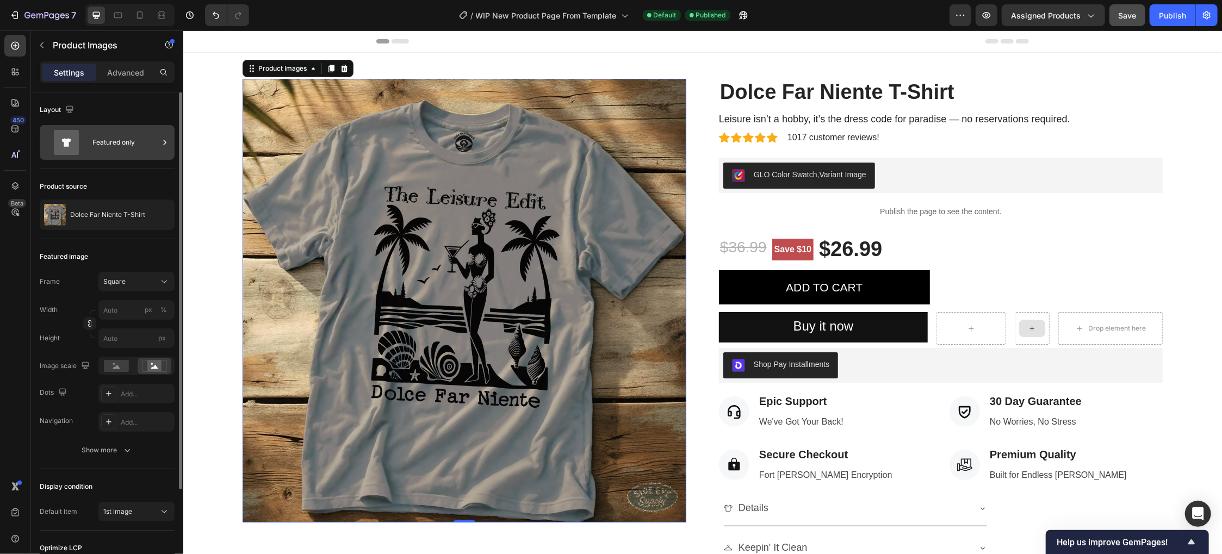
click at [124, 142] on div "Featured only" at bounding box center [125, 142] width 66 height 25
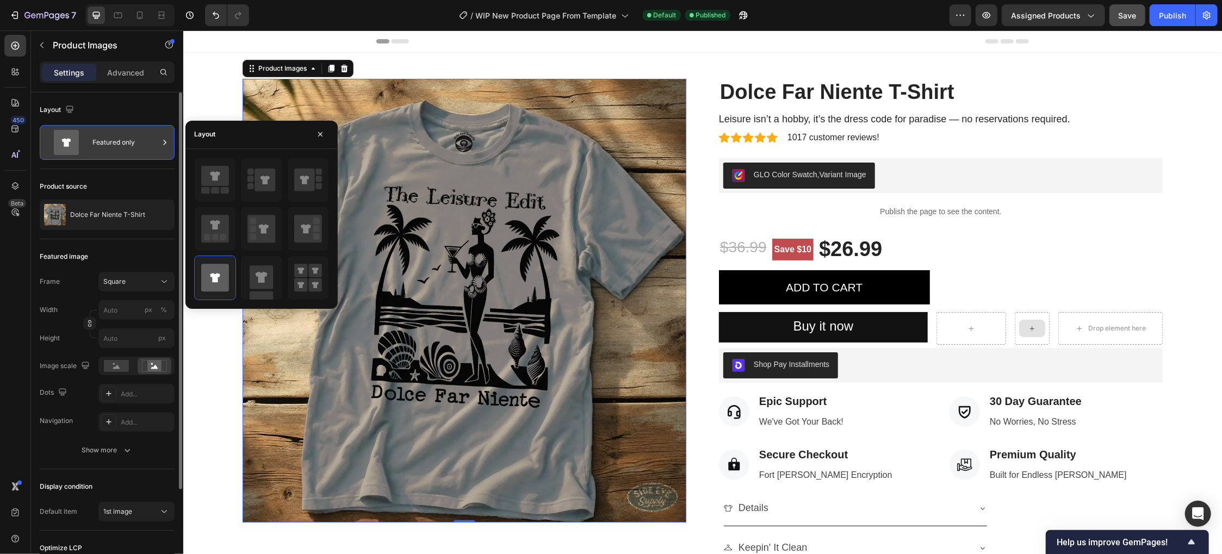
click at [124, 142] on div "Featured only" at bounding box center [125, 142] width 66 height 25
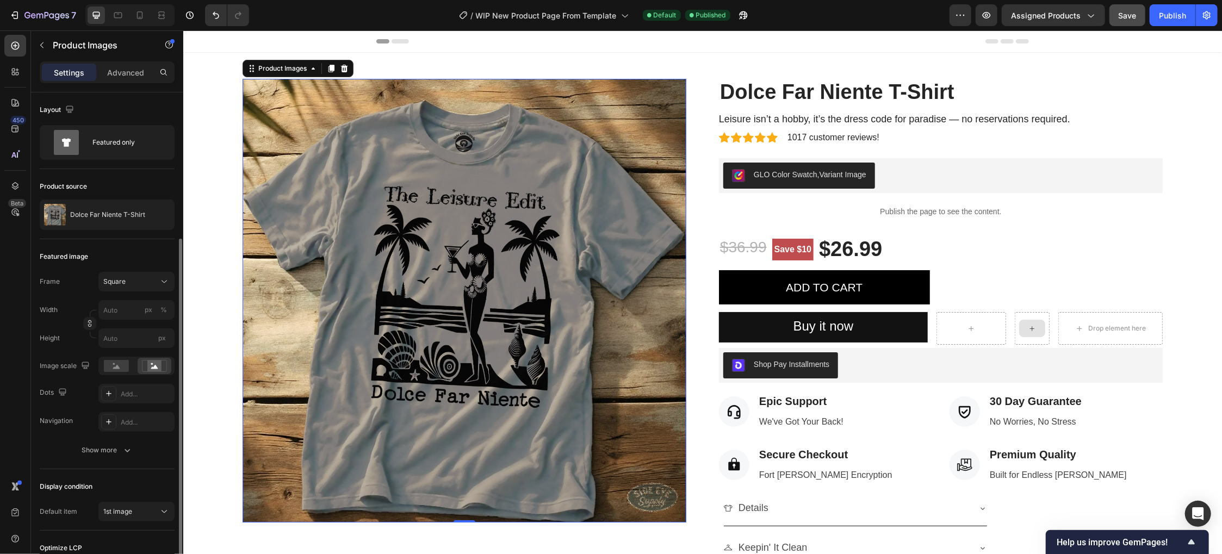
scroll to position [81, 0]
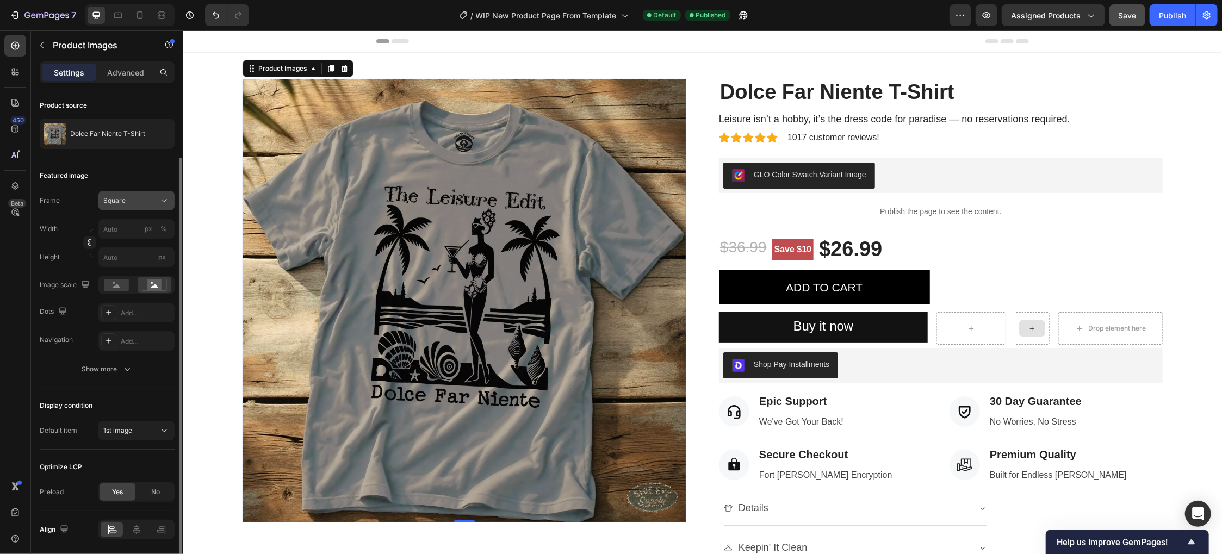
click at [150, 195] on div "Square" at bounding box center [136, 200] width 66 height 11
click at [137, 71] on p "Advanced" at bounding box center [125, 72] width 37 height 11
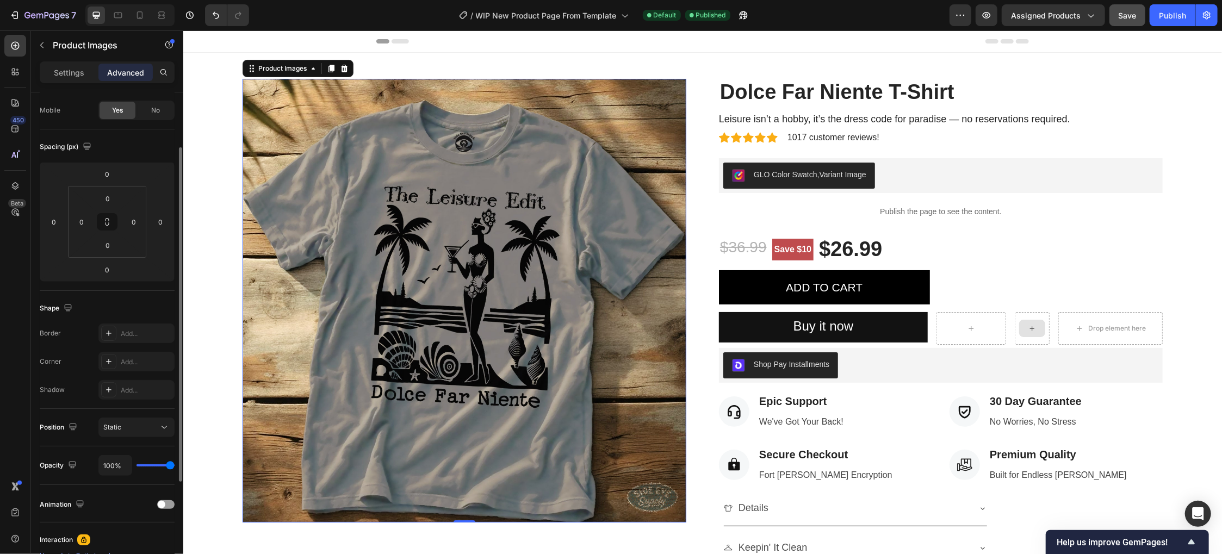
scroll to position [163, 0]
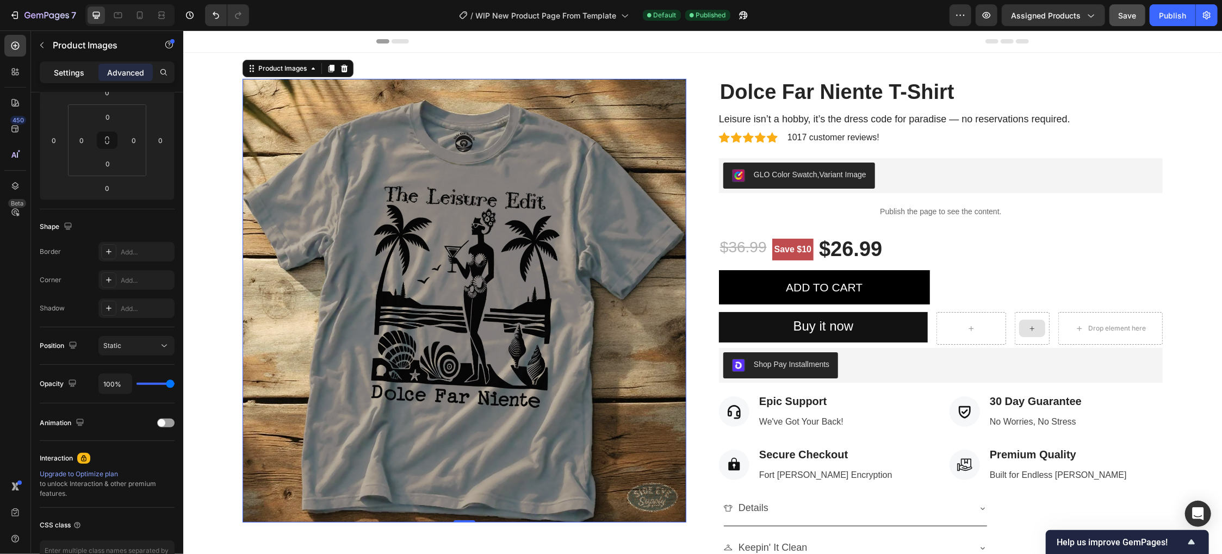
click at [66, 74] on p "Settings" at bounding box center [69, 72] width 30 height 11
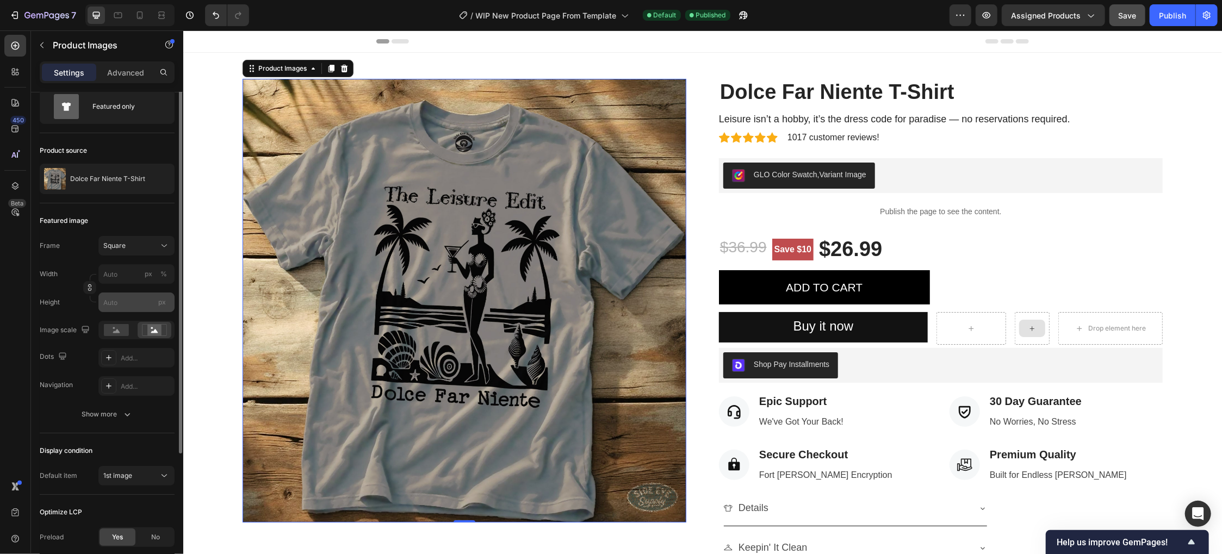
scroll to position [0, 0]
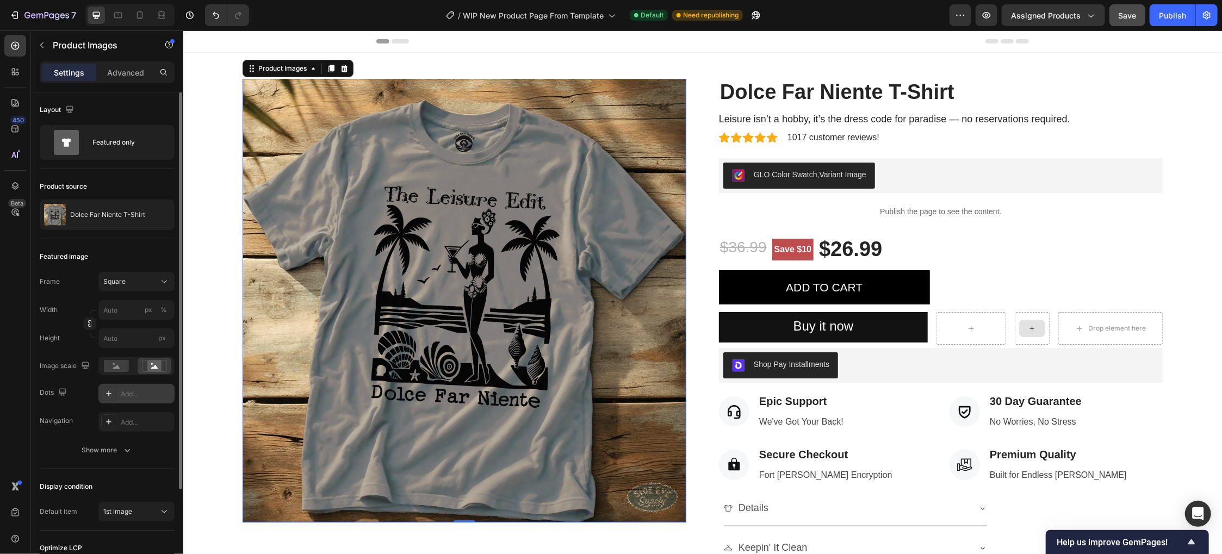
click at [116, 393] on div "Add..." at bounding box center [136, 394] width 76 height 20
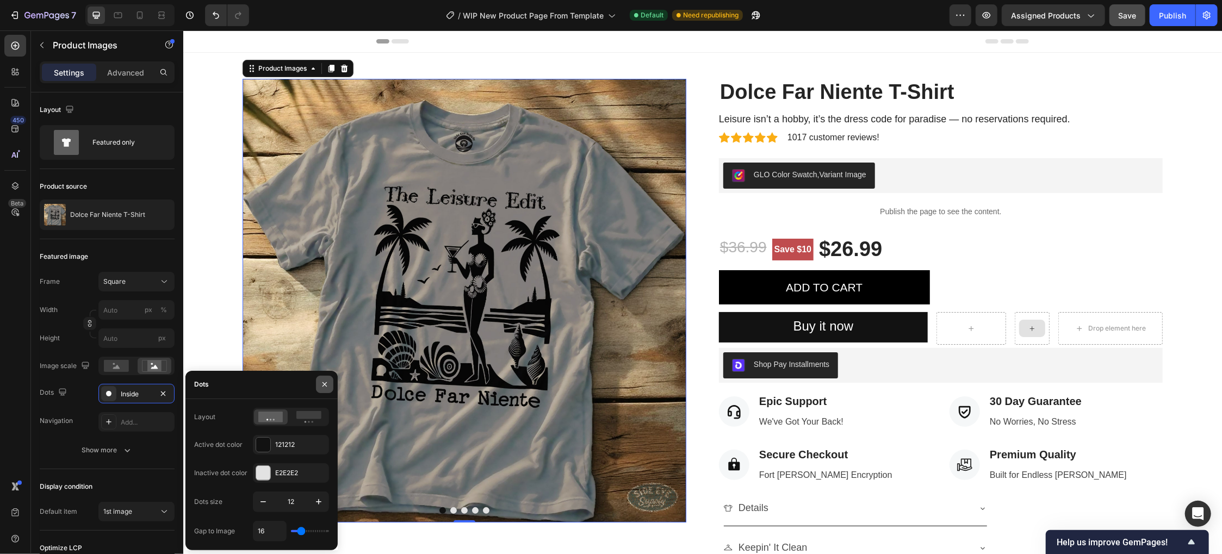
click at [325, 385] on icon "button" at bounding box center [324, 384] width 4 height 4
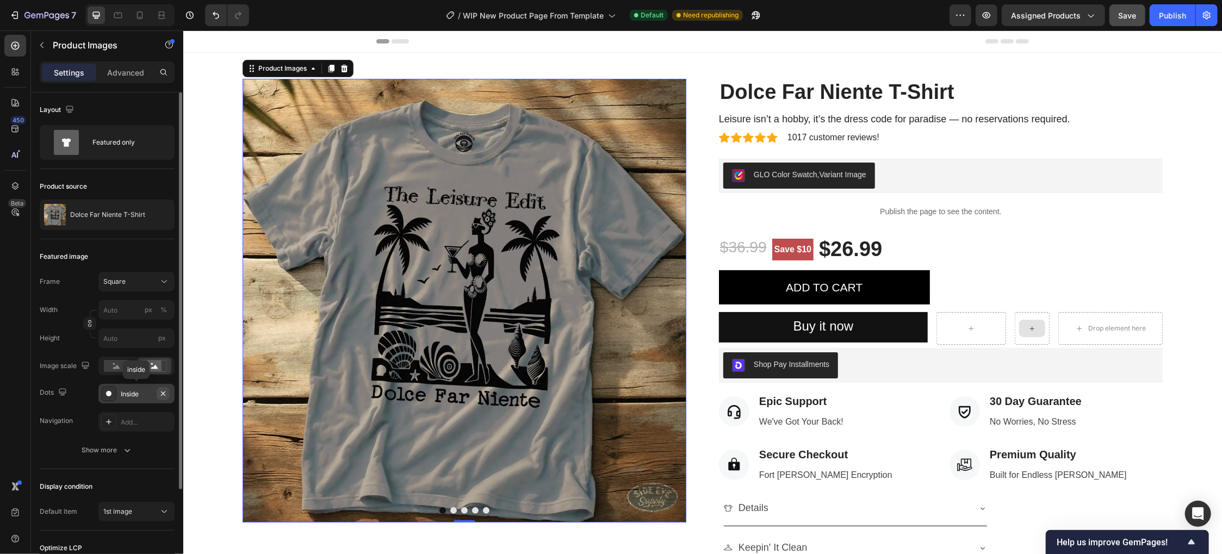
click at [162, 391] on icon "button" at bounding box center [163, 393] width 9 height 9
click at [120, 367] on rect at bounding box center [116, 366] width 25 height 12
click at [151, 366] on rect at bounding box center [154, 366] width 14 height 11
click at [156, 275] on button "Square" at bounding box center [136, 282] width 76 height 20
click at [159, 326] on icon at bounding box center [160, 329] width 11 height 11
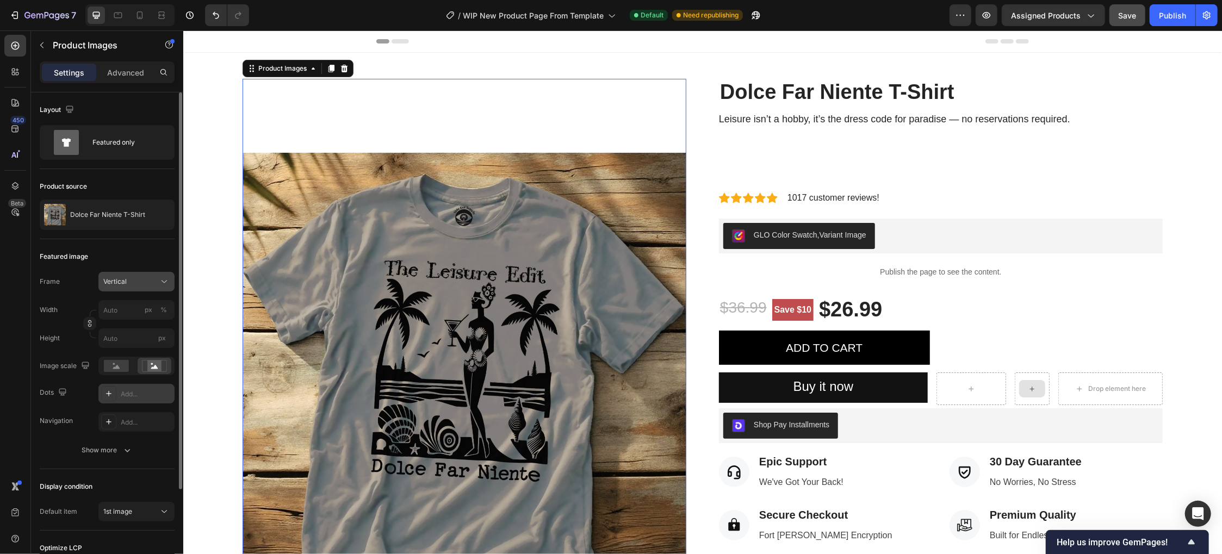
click at [159, 278] on icon at bounding box center [164, 281] width 11 height 11
click at [120, 363] on div "Original" at bounding box center [126, 370] width 87 height 20
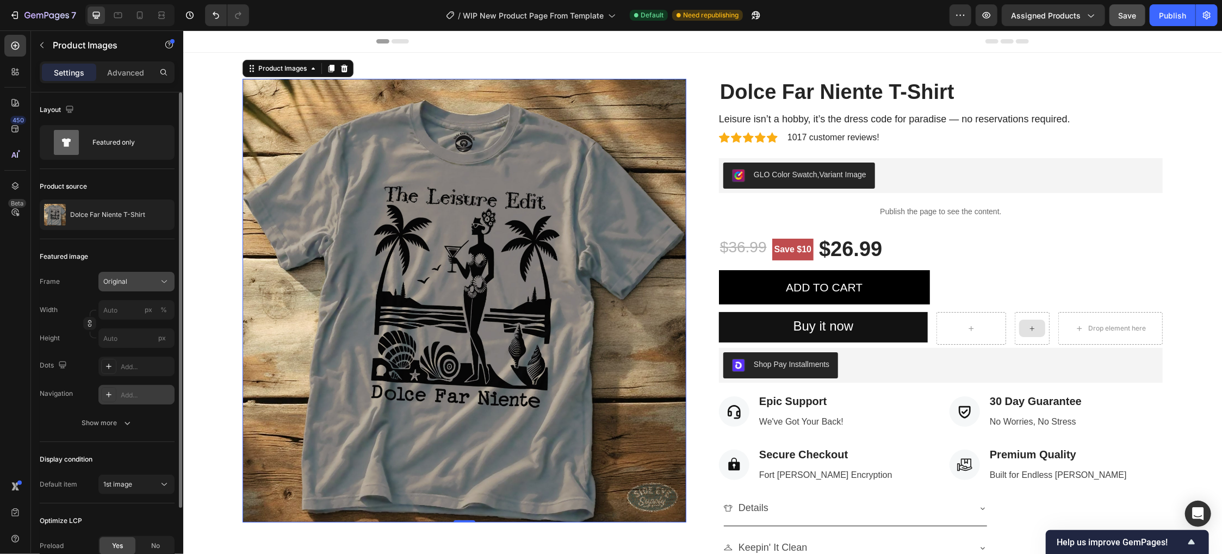
click at [163, 281] on icon at bounding box center [164, 281] width 11 height 11
click at [162, 306] on icon at bounding box center [160, 308] width 11 height 11
click at [169, 281] on icon at bounding box center [164, 281] width 11 height 11
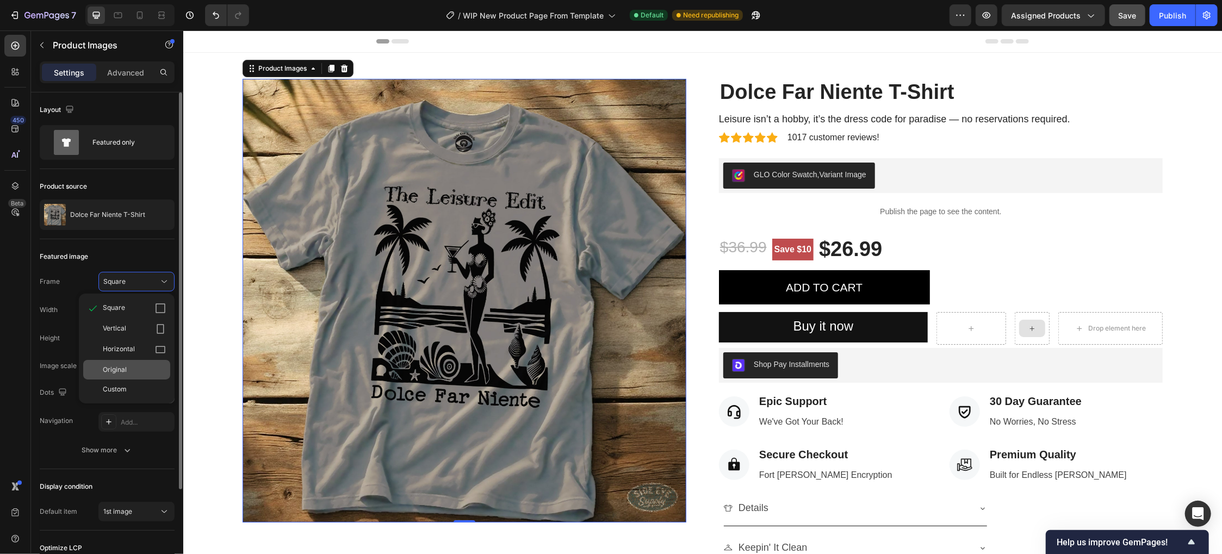
click at [129, 365] on div "Original" at bounding box center [134, 370] width 63 height 10
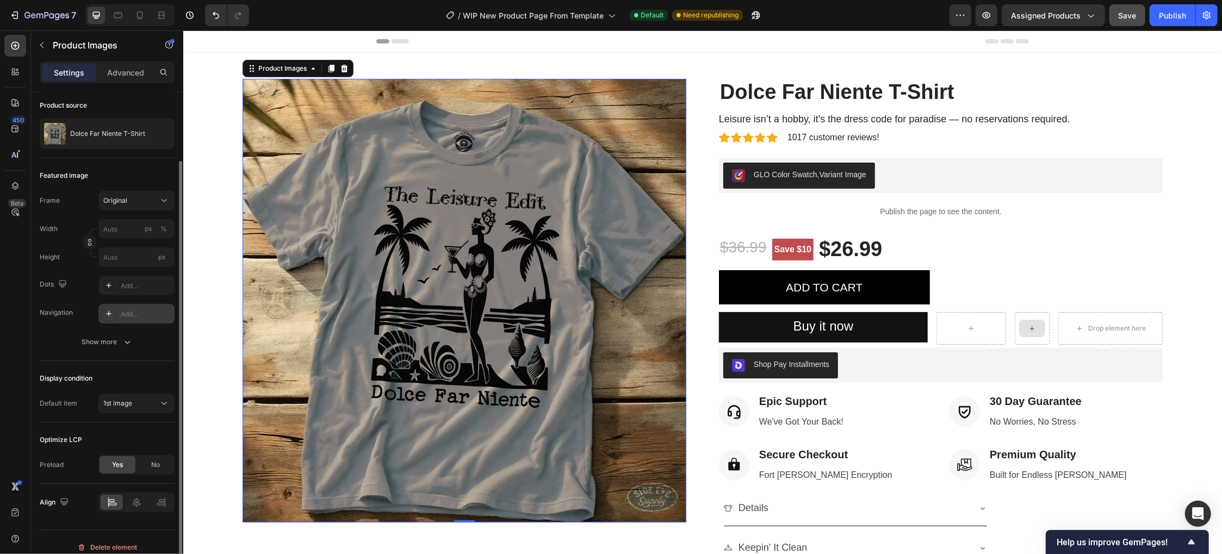
scroll to position [90, 0]
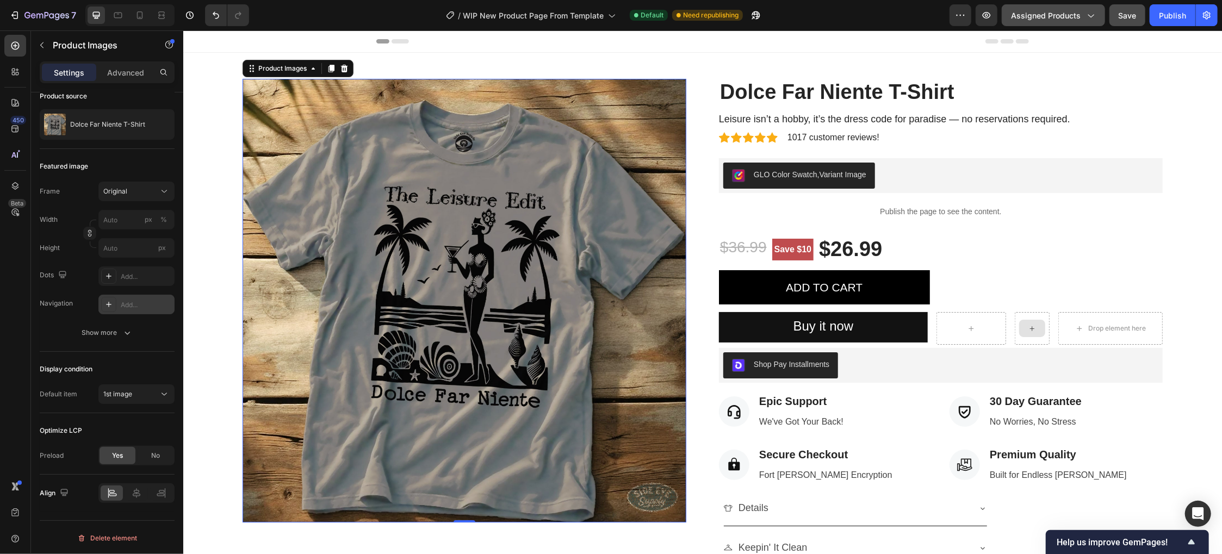
drag, startPoint x: 1169, startPoint y: 21, endPoint x: 1096, endPoint y: 7, distance: 74.1
click at [1078, 20] on div "Preview Assigned Products Save Publish" at bounding box center [1084, 15] width 268 height 22
drag, startPoint x: 1129, startPoint y: 15, endPoint x: 1141, endPoint y: 16, distance: 12.5
click at [1130, 16] on span "Save" at bounding box center [1128, 15] width 18 height 9
click at [1174, 17] on div "Publish" at bounding box center [1172, 15] width 27 height 11
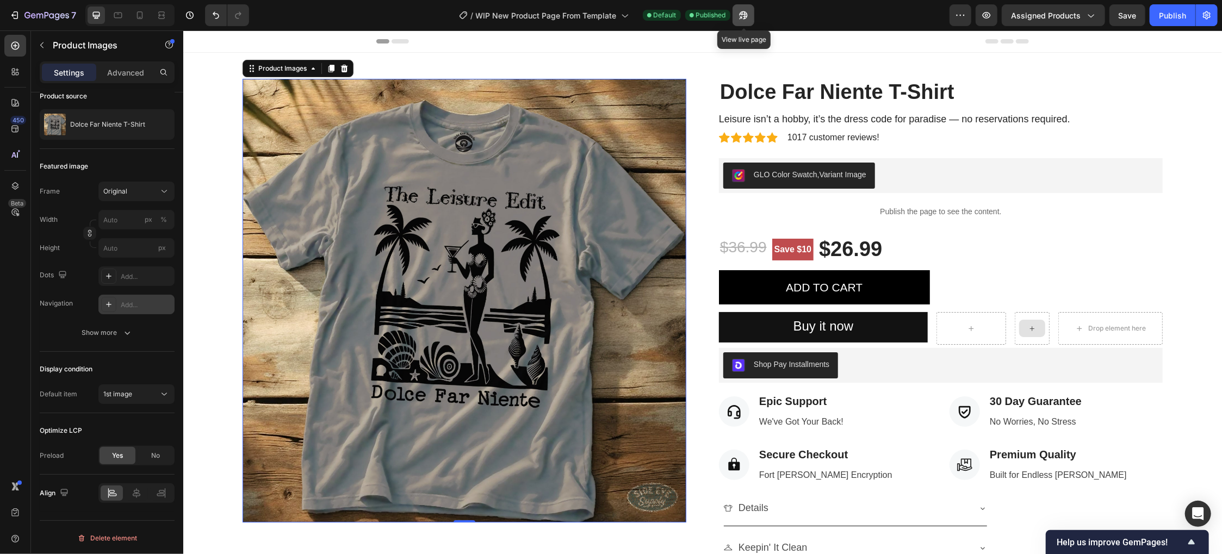
click at [746, 14] on icon "button" at bounding box center [743, 15] width 8 height 8
click at [749, 16] on button "button" at bounding box center [744, 15] width 22 height 22
click at [158, 455] on span "No" at bounding box center [155, 456] width 9 height 10
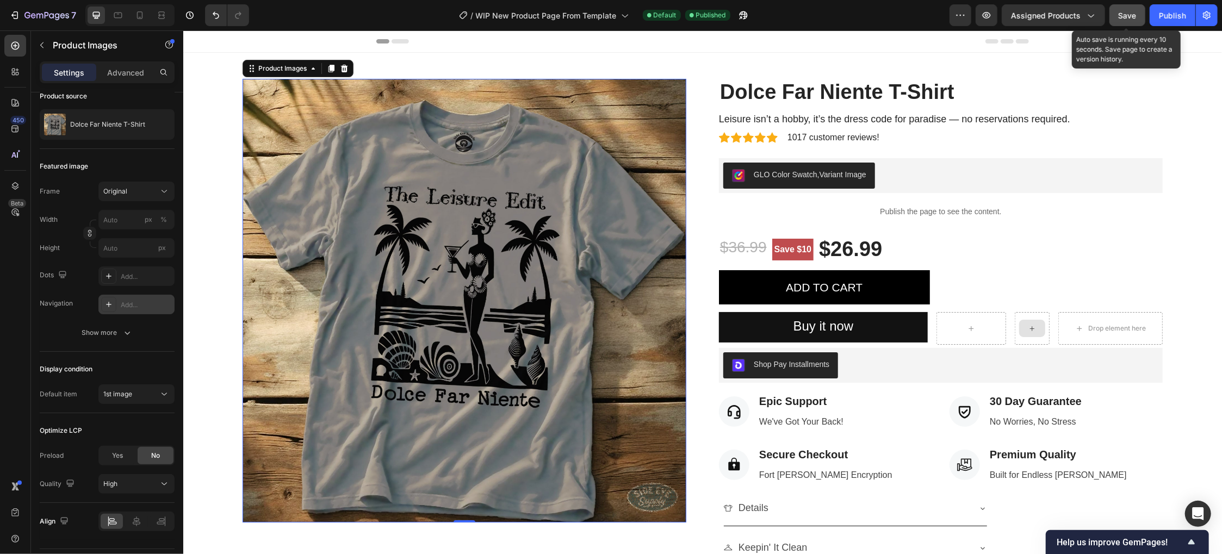
click at [1129, 16] on span "Save" at bounding box center [1128, 15] width 18 height 9
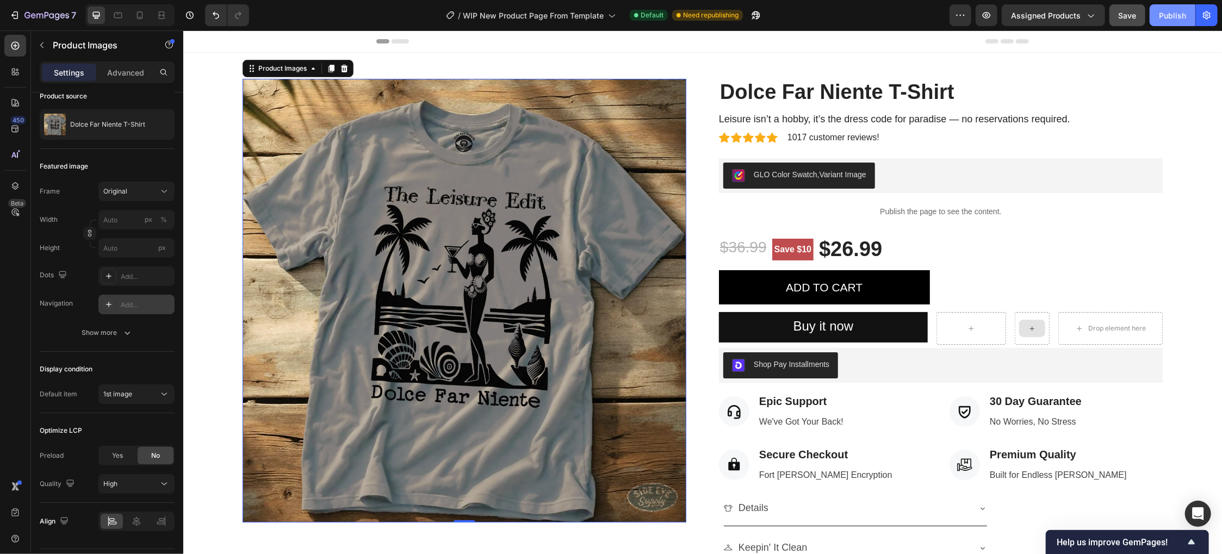
click at [1184, 21] on button "Publish" at bounding box center [1173, 15] width 46 height 22
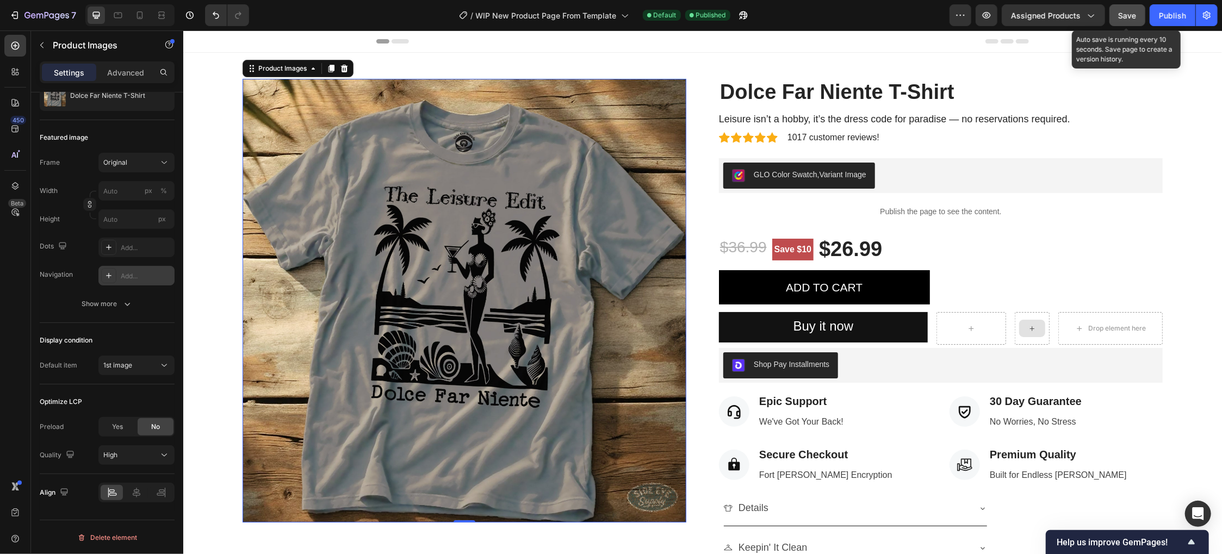
click at [1134, 13] on span "Save" at bounding box center [1128, 15] width 18 height 9
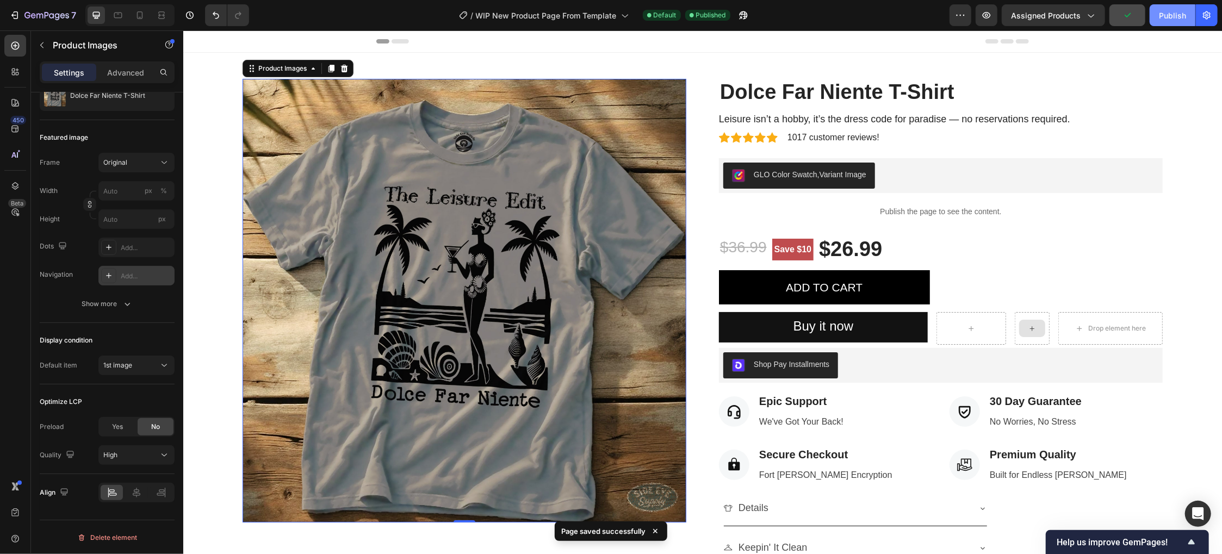
click at [1177, 17] on div "Publish" at bounding box center [1172, 15] width 27 height 11
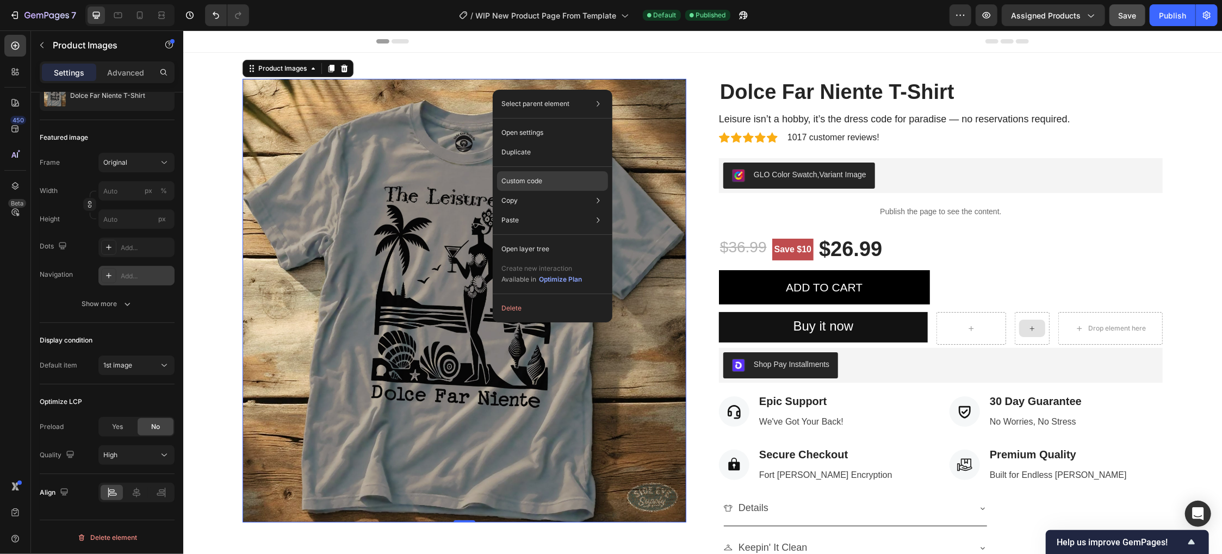
click at [539, 182] on p "Custom code" at bounding box center [521, 181] width 41 height 10
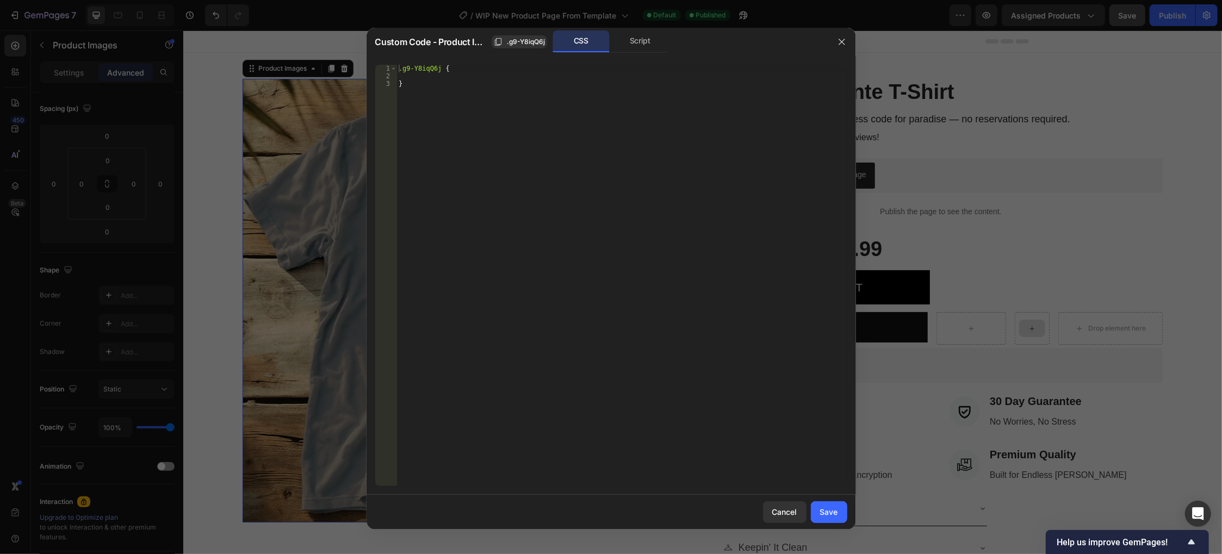
drag, startPoint x: 714, startPoint y: 42, endPoint x: 709, endPoint y: 57, distance: 15.5
click at [704, 71] on div "Custom Code - Product Images .g9-Y8iqQ6j CSS Script 1 2 3 .g9-Y8iqQ6j { } ההההה…" at bounding box center [611, 279] width 489 height 502
drag, startPoint x: 194, startPoint y: 22, endPoint x: 295, endPoint y: 22, distance: 100.6
click at [294, 22] on div at bounding box center [611, 277] width 1222 height 554
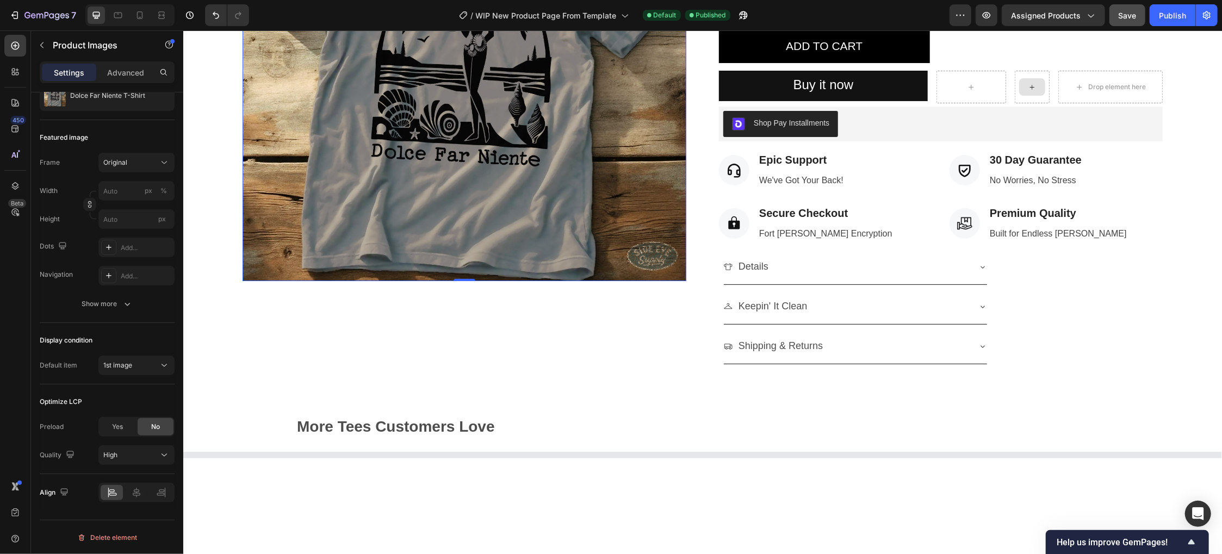
scroll to position [244, 0]
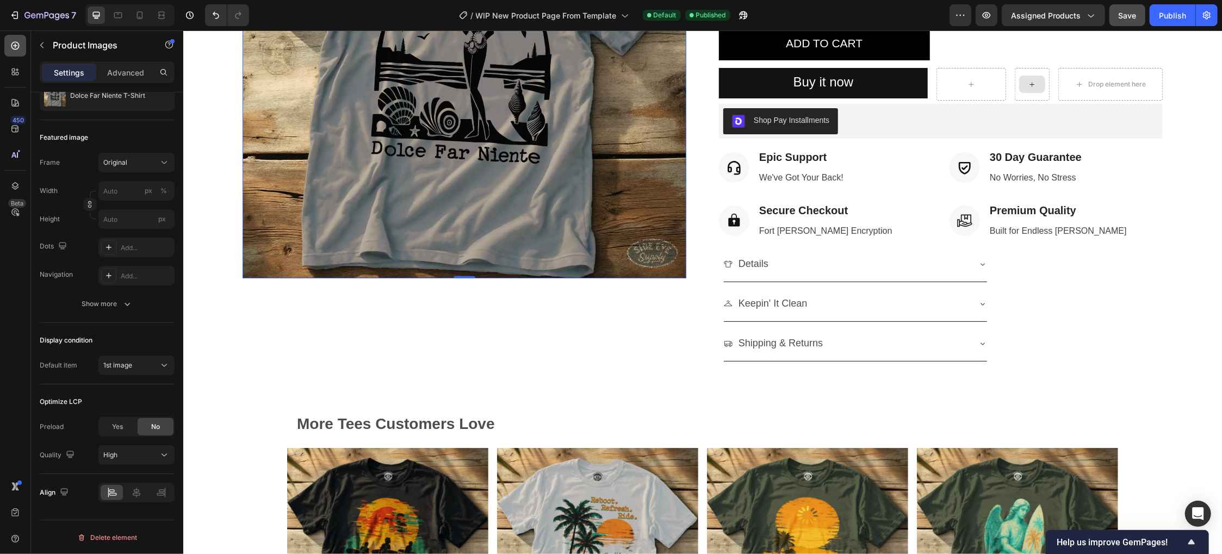
click at [13, 51] on div at bounding box center [15, 46] width 22 height 22
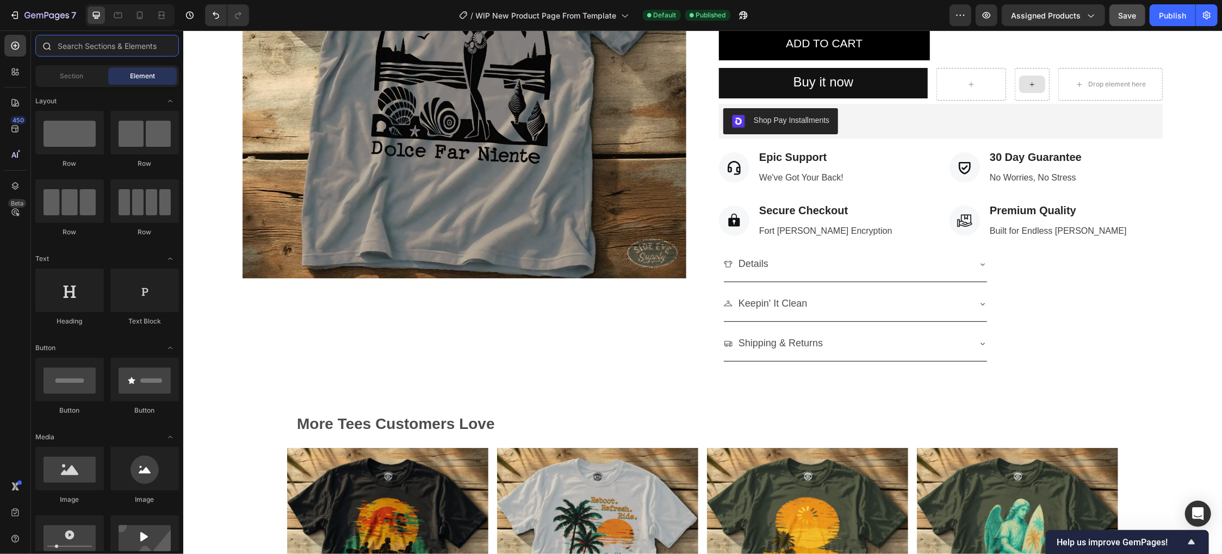
click at [128, 49] on input "text" at bounding box center [107, 46] width 144 height 22
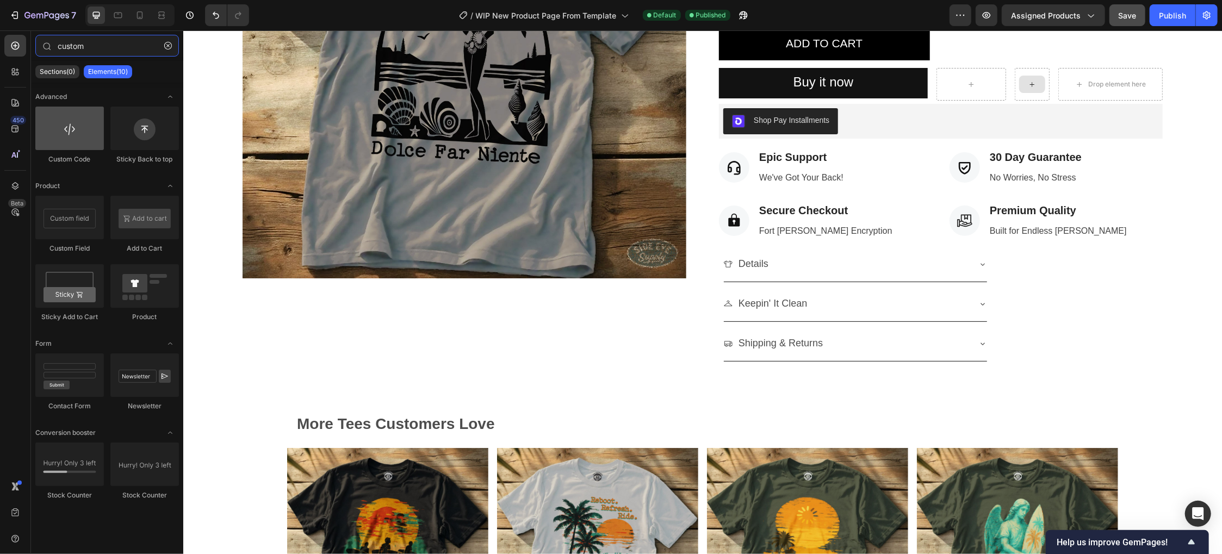
type input "custom"
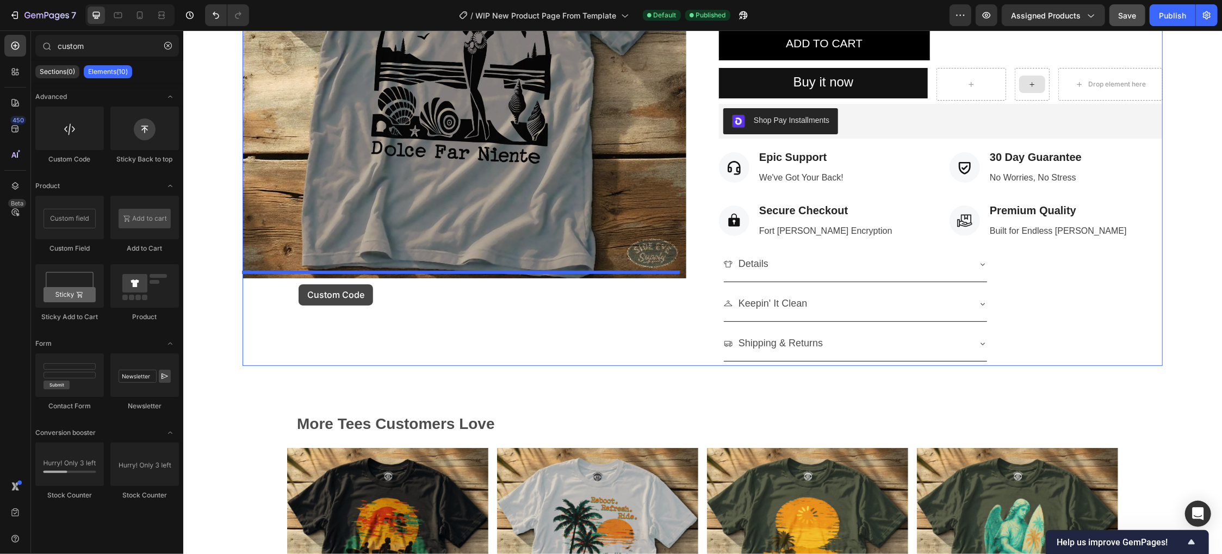
drag, startPoint x: 252, startPoint y: 172, endPoint x: 298, endPoint y: 284, distance: 120.5
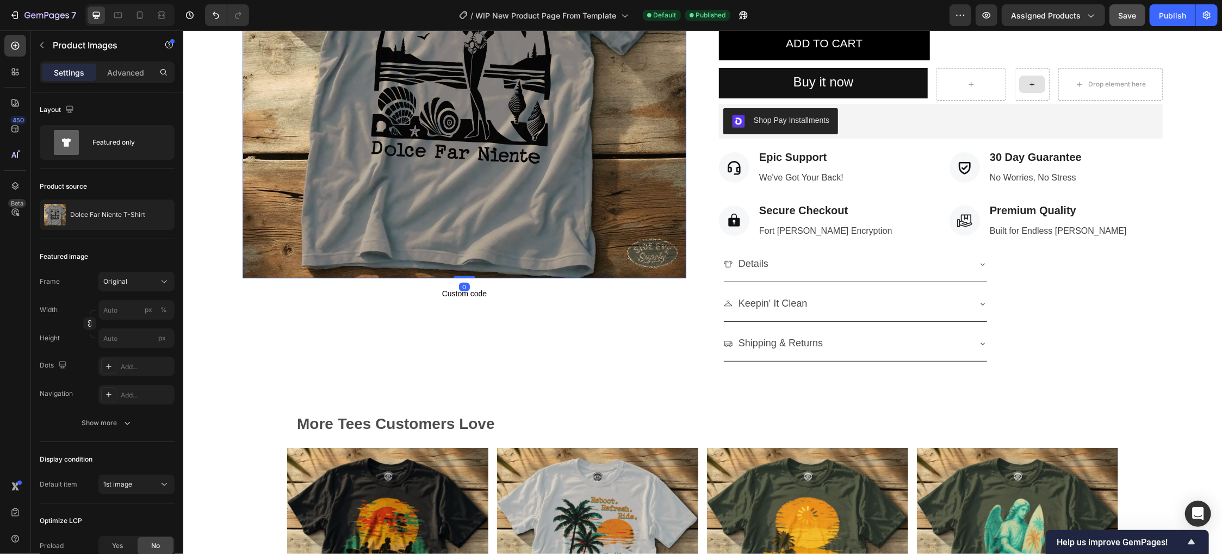
click at [247, 270] on img at bounding box center [464, 56] width 444 height 444
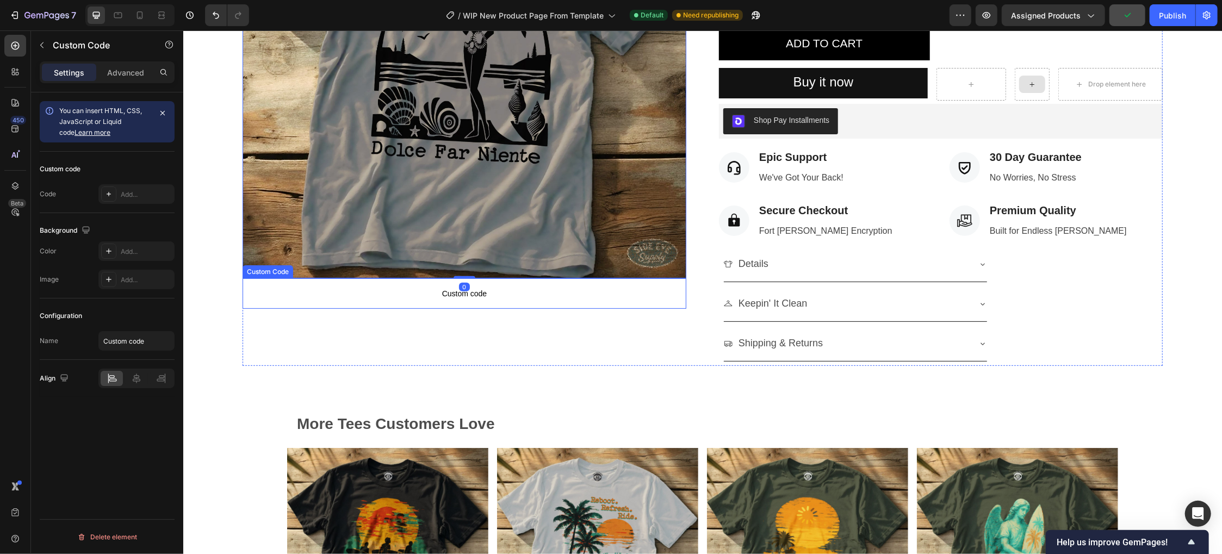
click at [444, 287] on span "Custom code" at bounding box center [464, 293] width 444 height 13
